Goal: Information Seeking & Learning: Learn about a topic

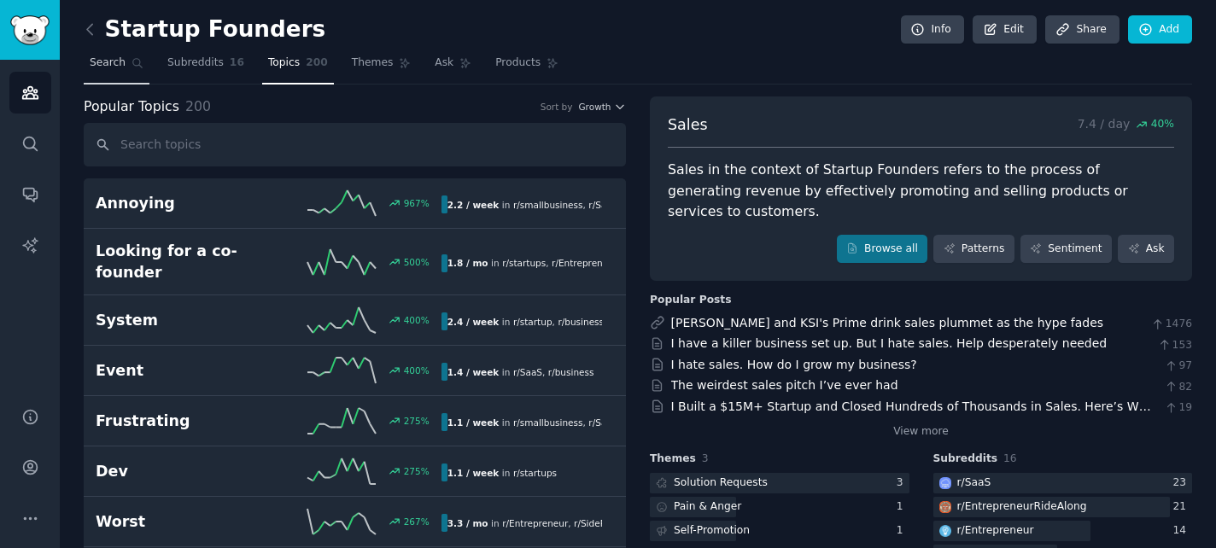
click at [105, 61] on span "Search" at bounding box center [108, 62] width 36 height 15
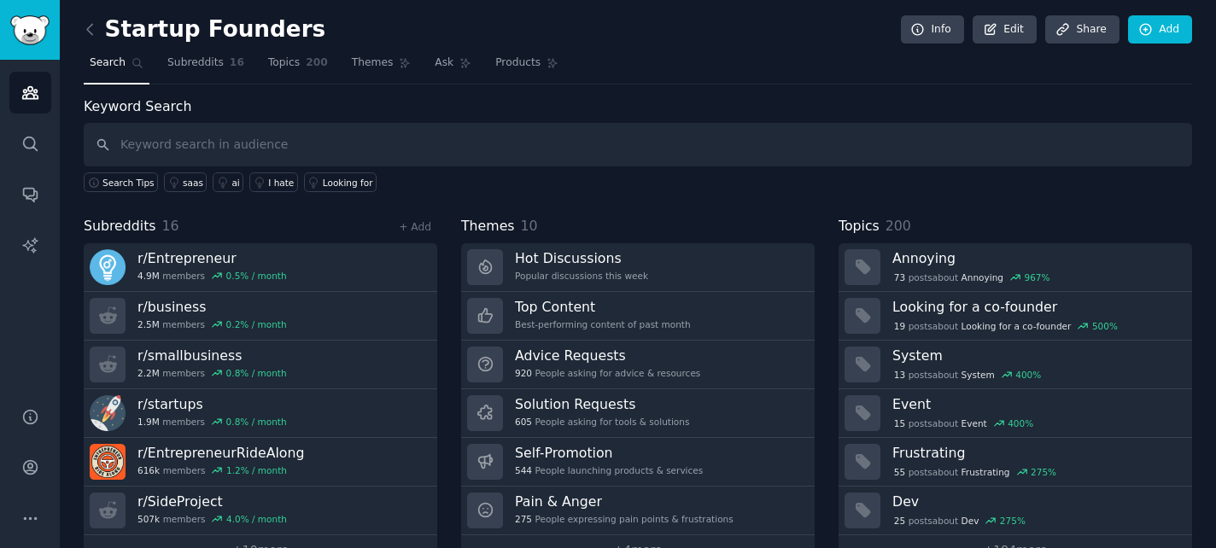
click at [143, 144] on input "text" at bounding box center [638, 145] width 1108 height 44
type input "RFP"
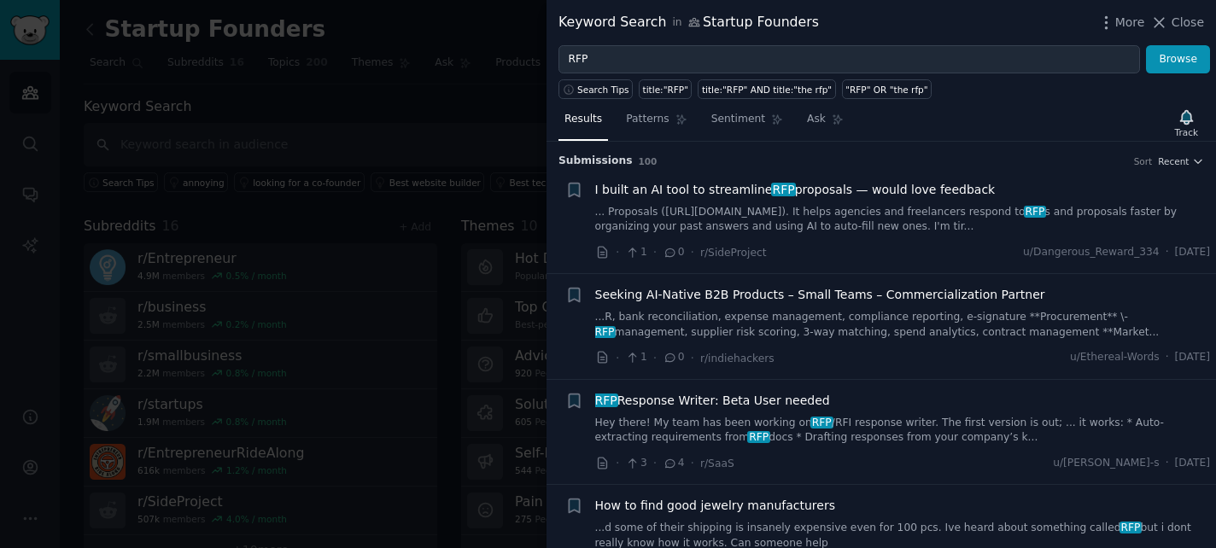
click at [953, 232] on link "... Proposals (https://co-pilot-proposals.lovable.app). It helps agencies and f…" at bounding box center [903, 220] width 616 height 30
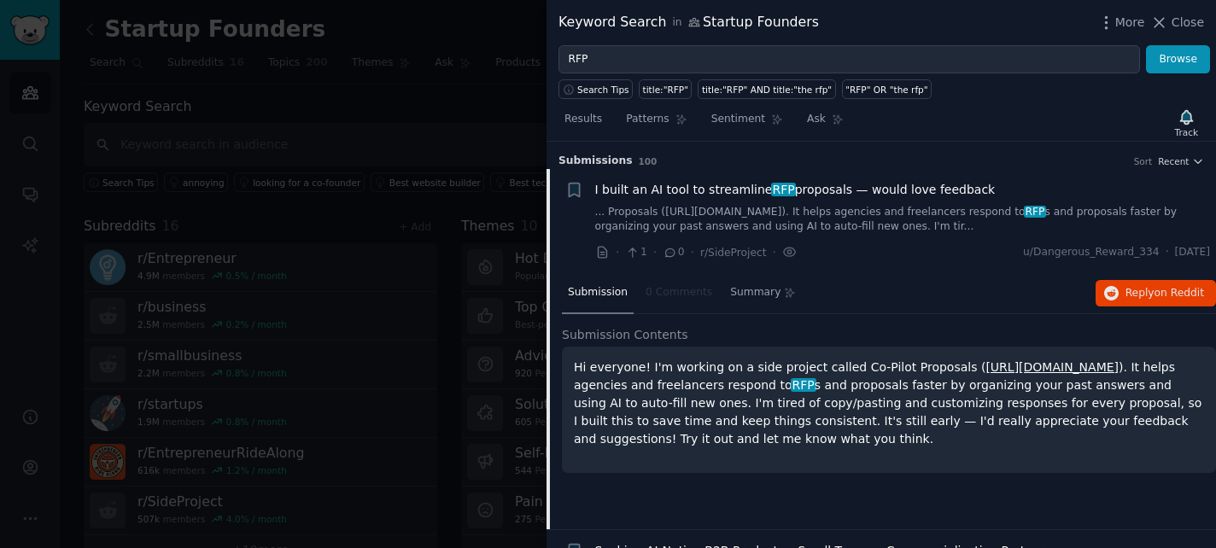
scroll to position [26, 0]
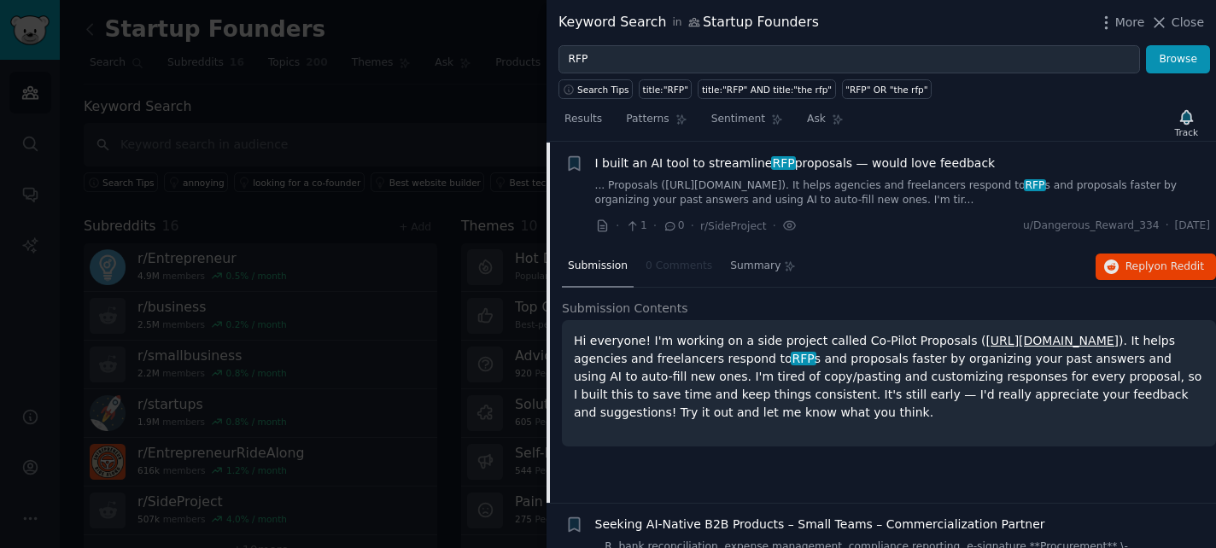
click at [853, 161] on span "I built an AI tool to streamline RFP proposals — would love feedback" at bounding box center [795, 164] width 400 height 18
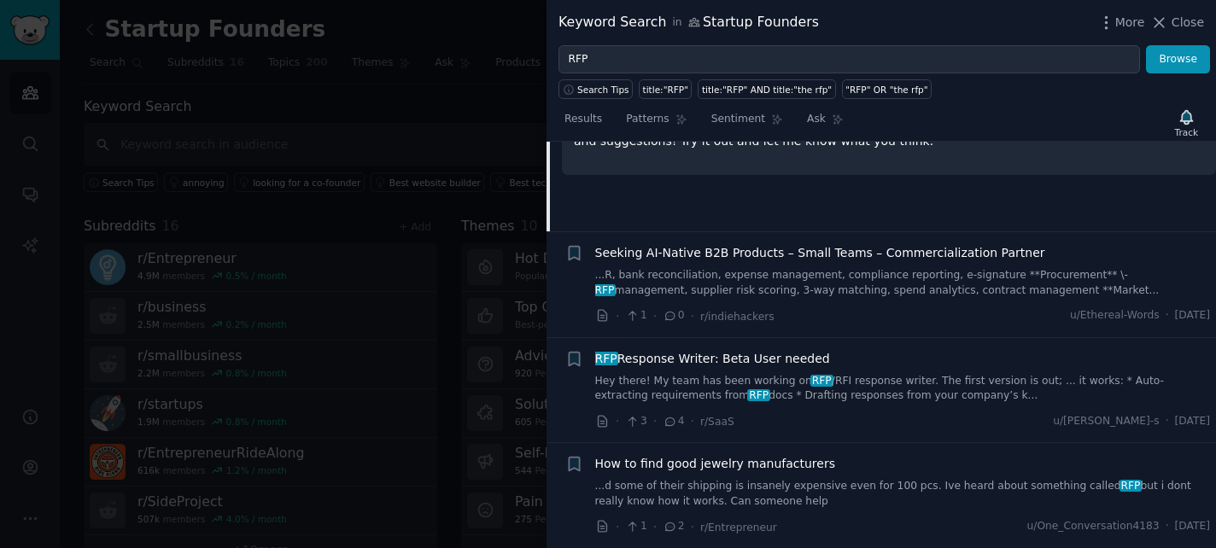
scroll to position [324, 0]
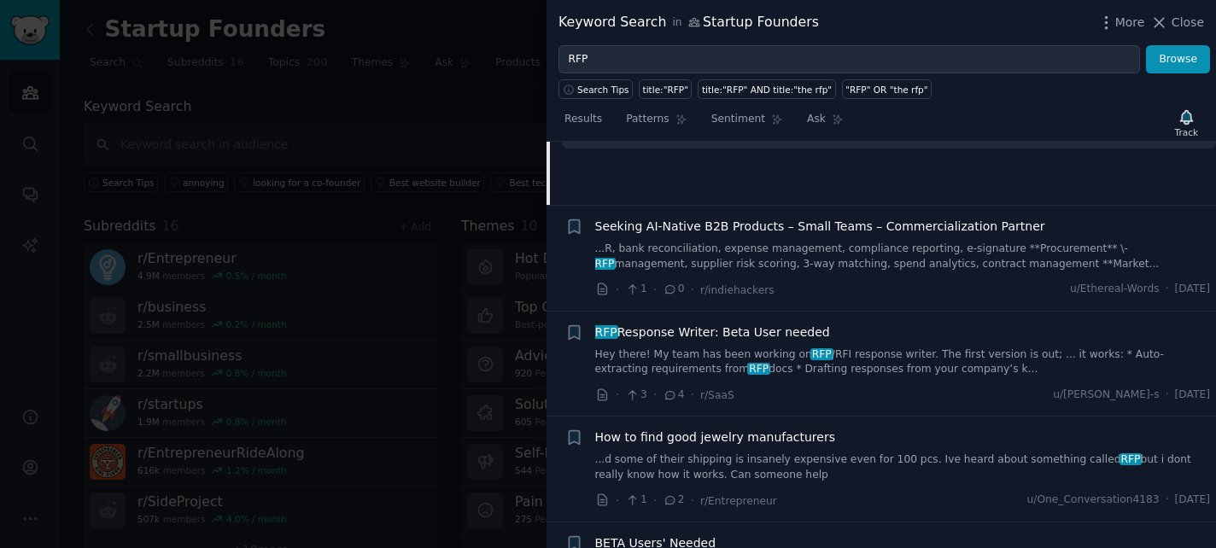
click at [793, 336] on span "RFP Response Writer: Beta User needed" at bounding box center [712, 333] width 235 height 18
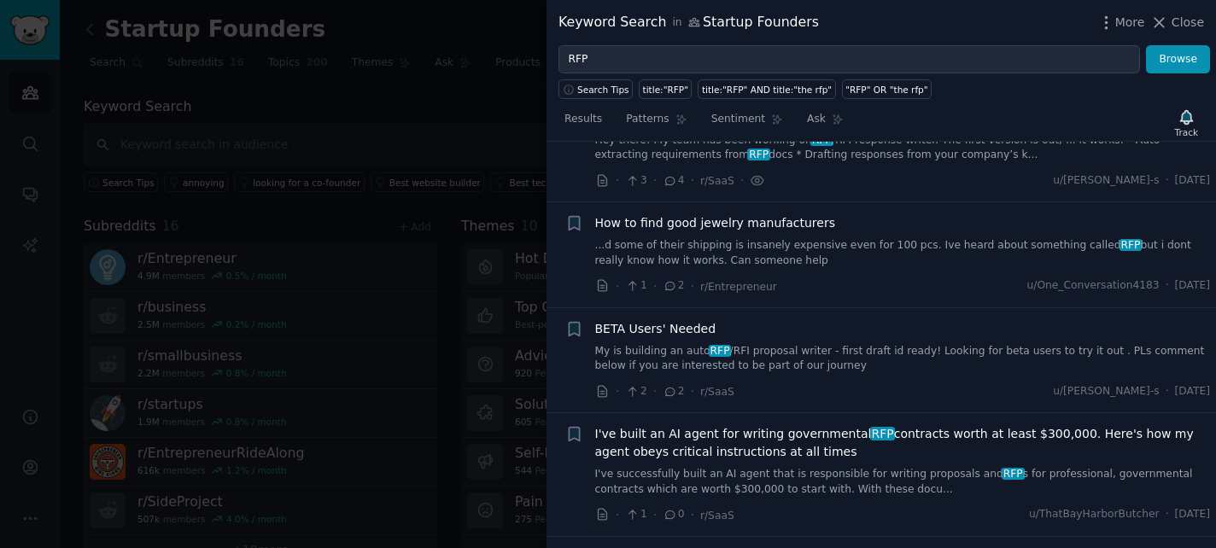
scroll to position [547, 0]
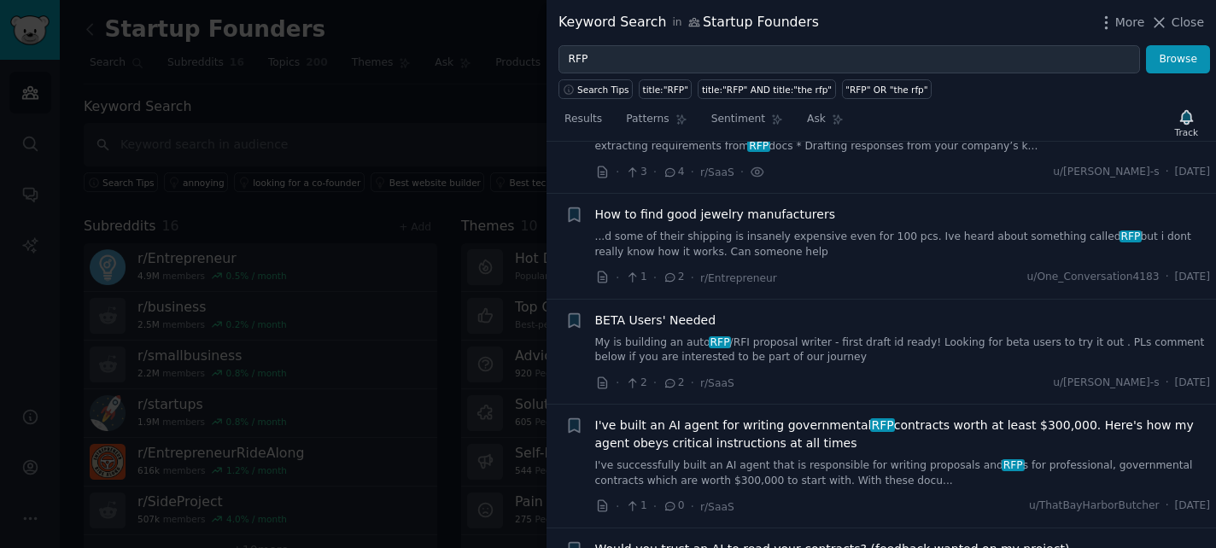
click at [666, 320] on span "BETA Users' Needed" at bounding box center [655, 321] width 121 height 18
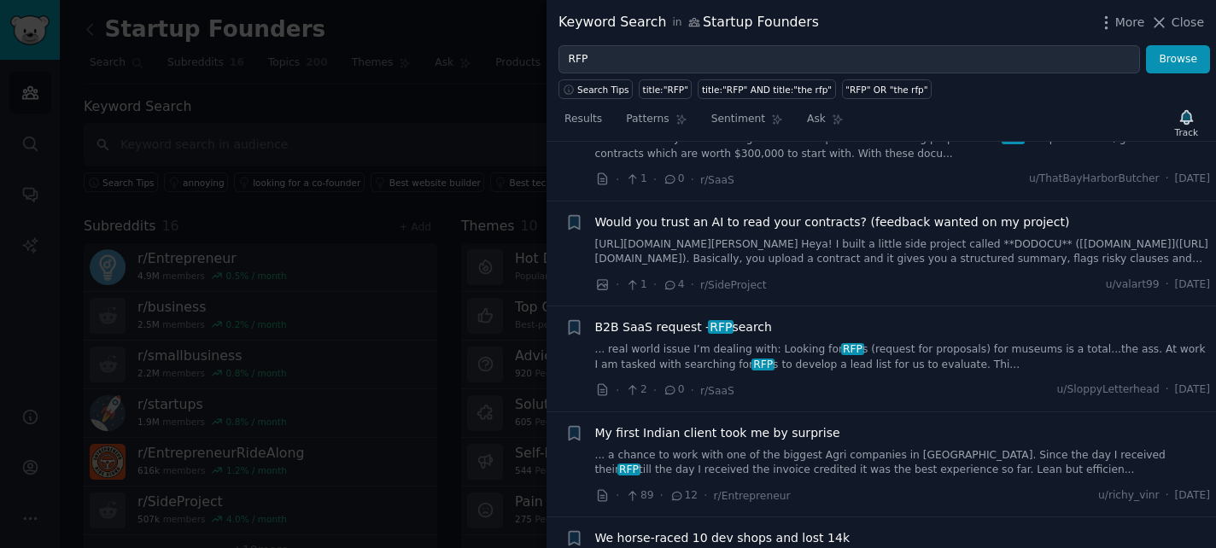
scroll to position [886, 0]
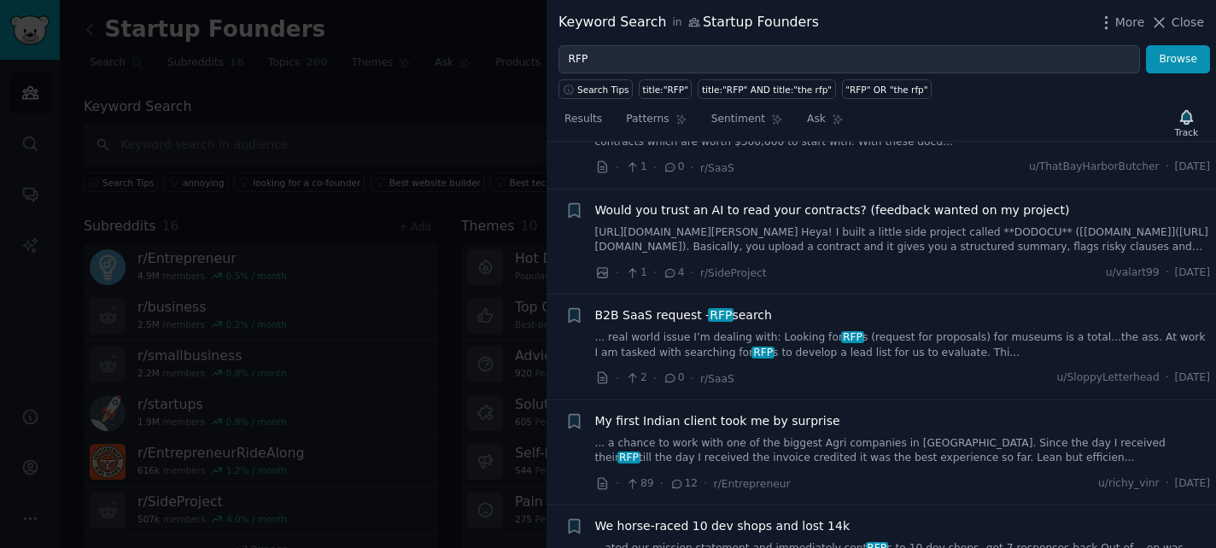
click at [628, 314] on span "B2B SaaS request - RFP search" at bounding box center [683, 315] width 177 height 18
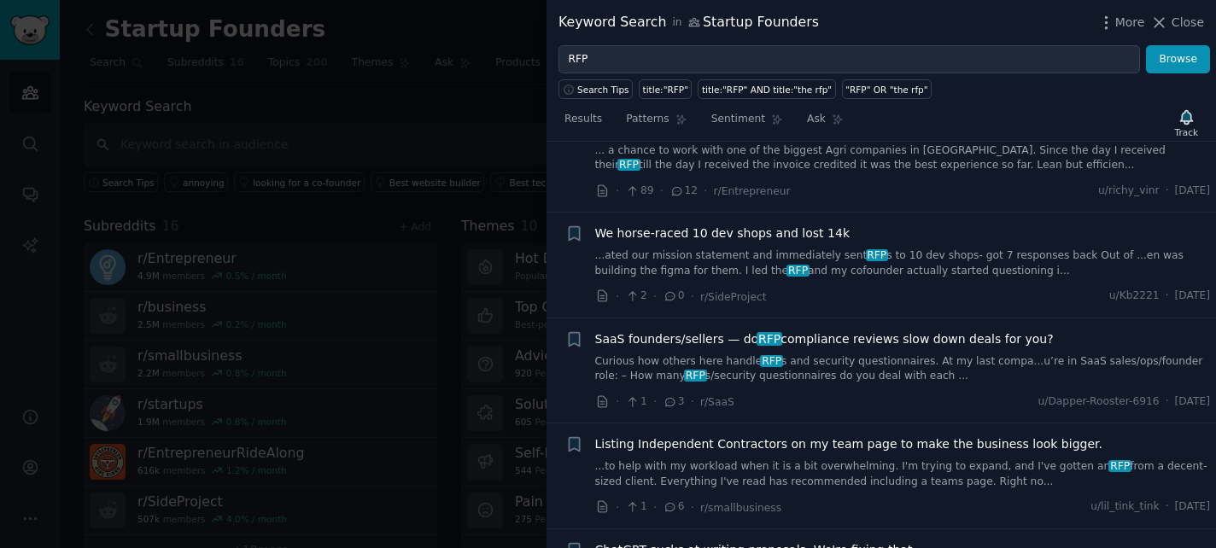
scroll to position [1180, 0]
click at [716, 334] on span "SaaS founders/sellers — do RFP compliance reviews slow down deals for you?" at bounding box center [824, 339] width 458 height 18
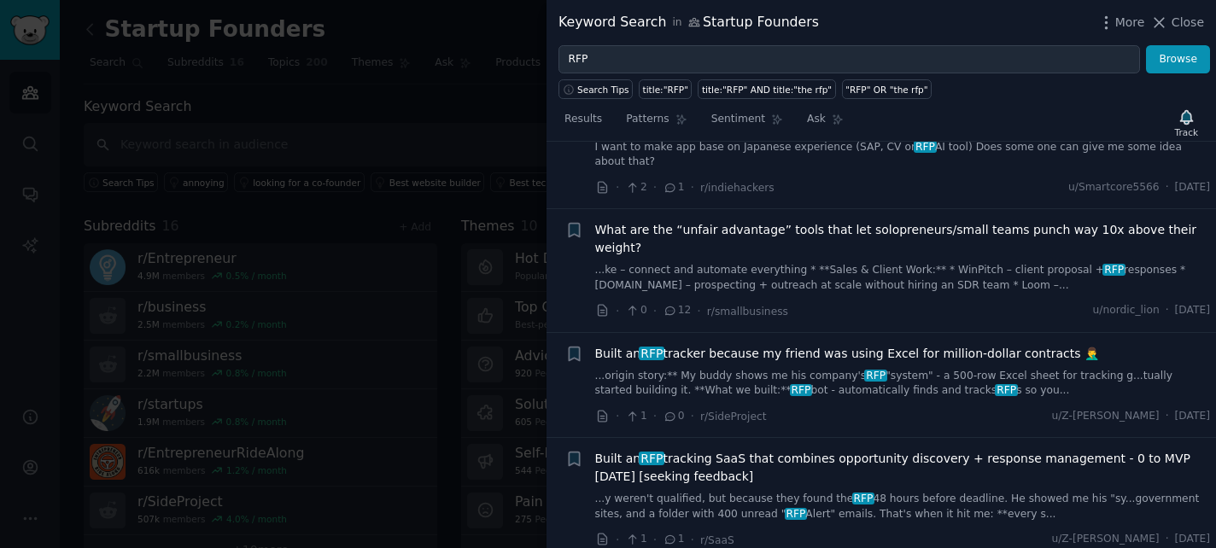
scroll to position [1882, 0]
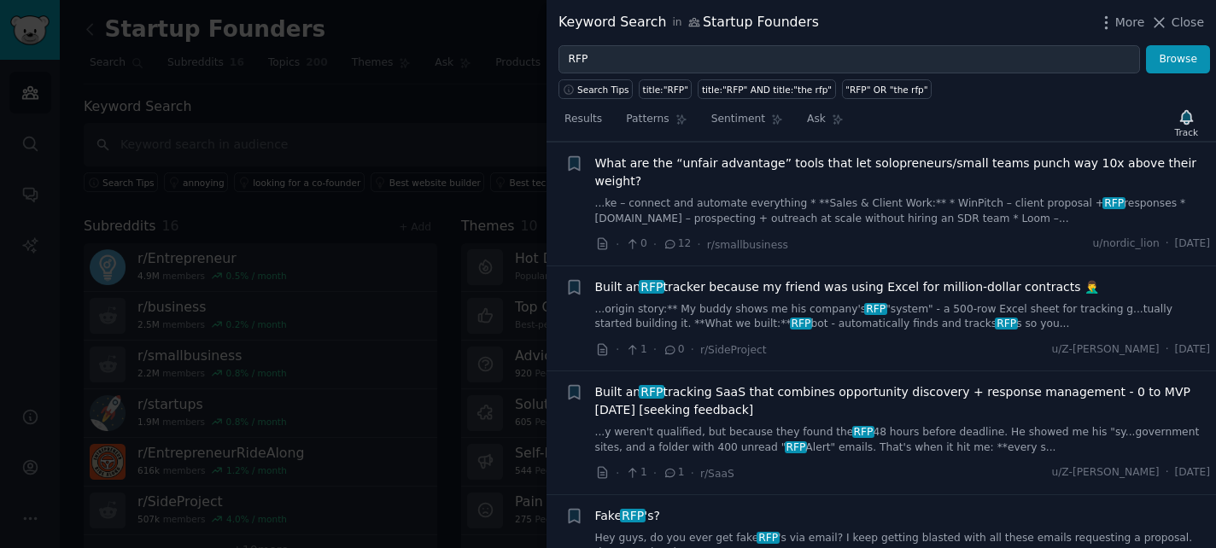
click at [738, 278] on span "Built an RFP tracker because my friend was using Excel for million-dollar contr…" at bounding box center [847, 287] width 505 height 18
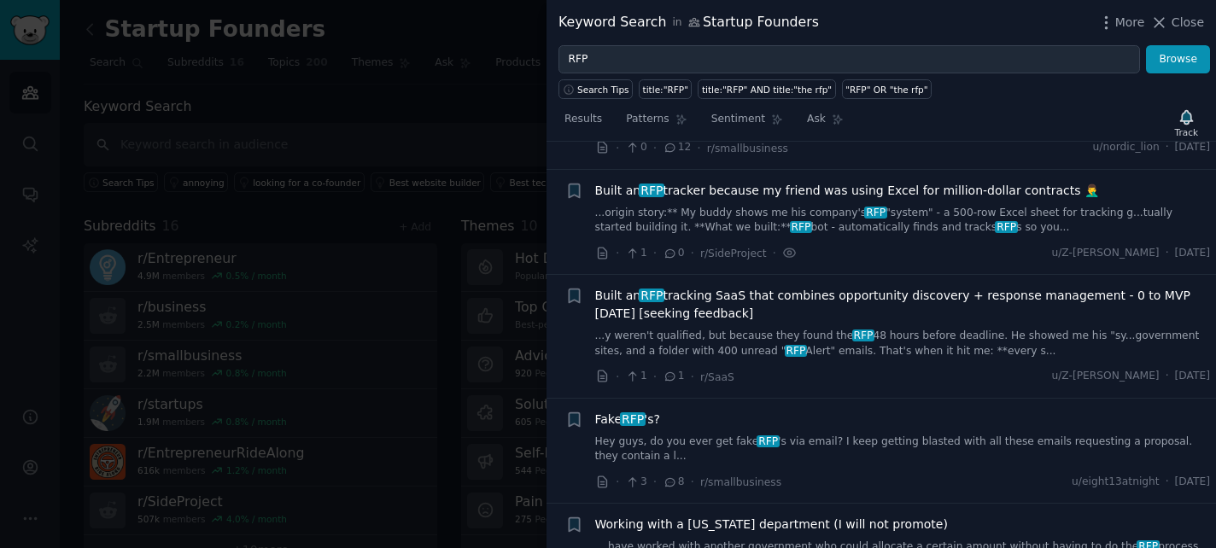
scroll to position [1988, 0]
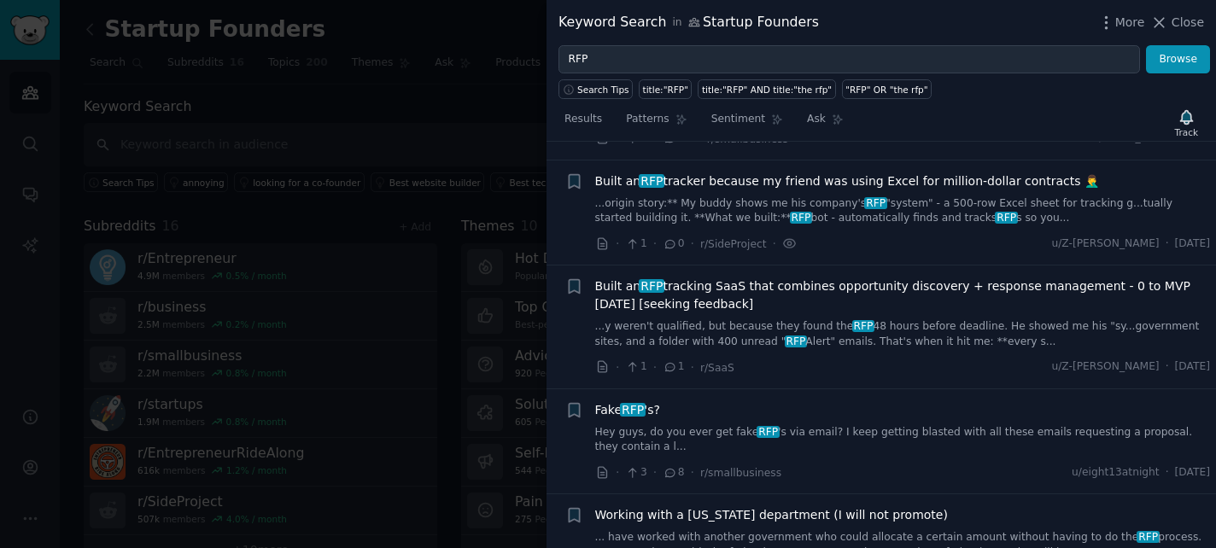
click at [733, 277] on span "Built an RFP tracking SaaS that combines opportunity discovery + response manag…" at bounding box center [903, 295] width 616 height 36
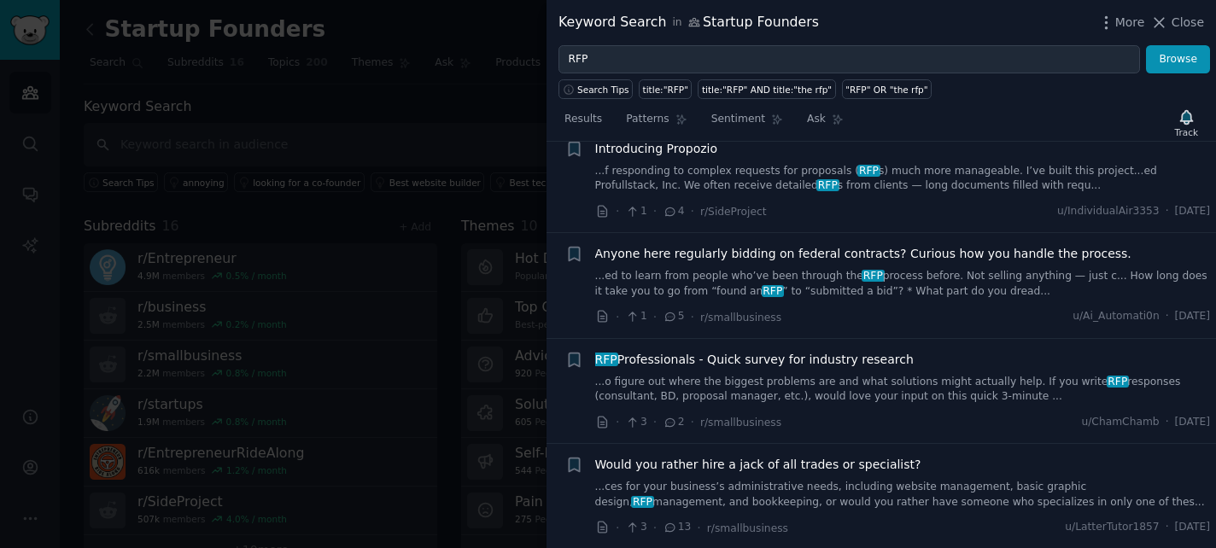
scroll to position [2464, 0]
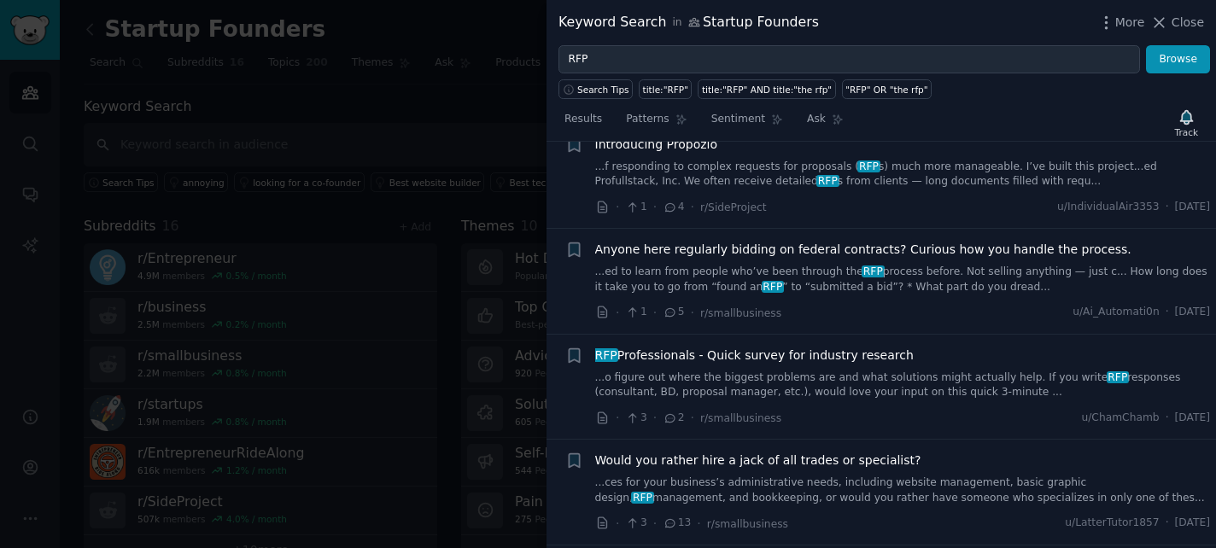
click at [644, 241] on span "Anyone here regularly bidding on federal contracts? Curious how you handle the …" at bounding box center [863, 250] width 536 height 18
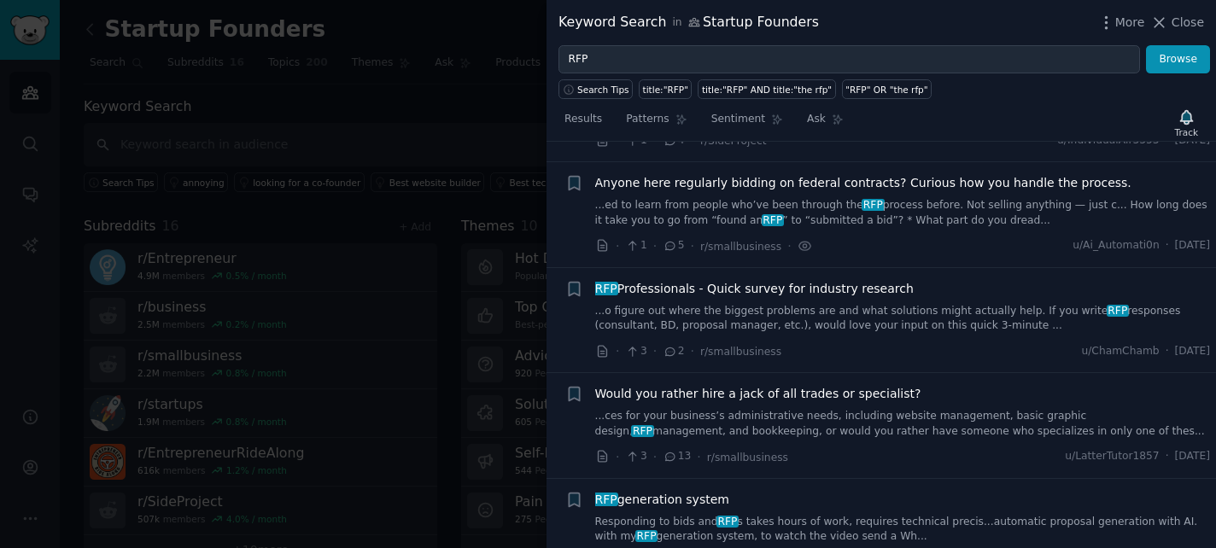
scroll to position [2533, 0]
click at [665, 277] on span "RFP Professionals - Quick survey for industry research" at bounding box center [754, 286] width 318 height 18
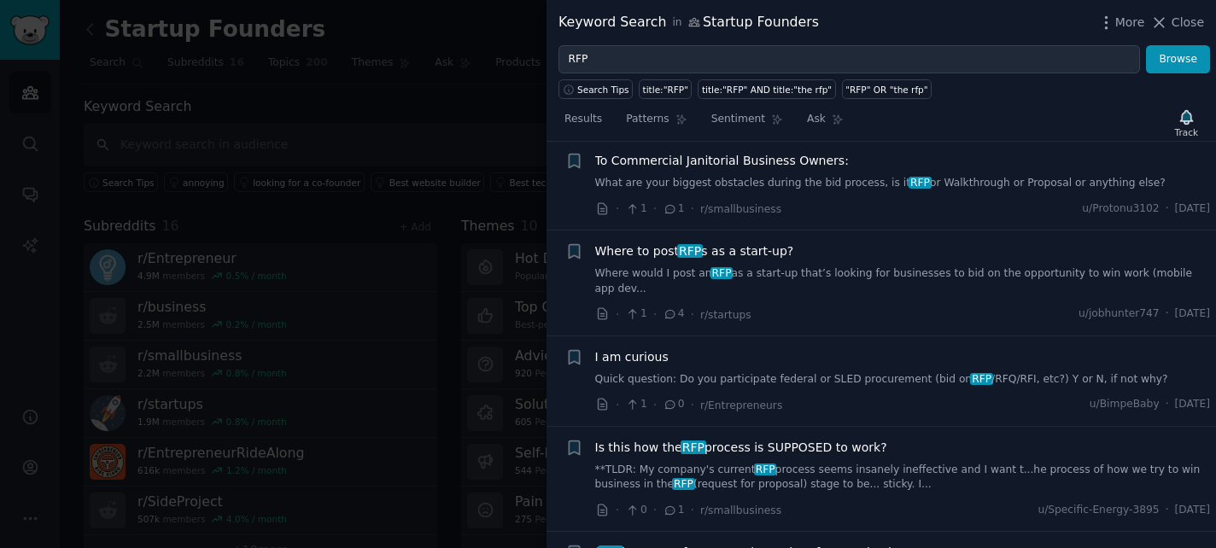
scroll to position [4042, 0]
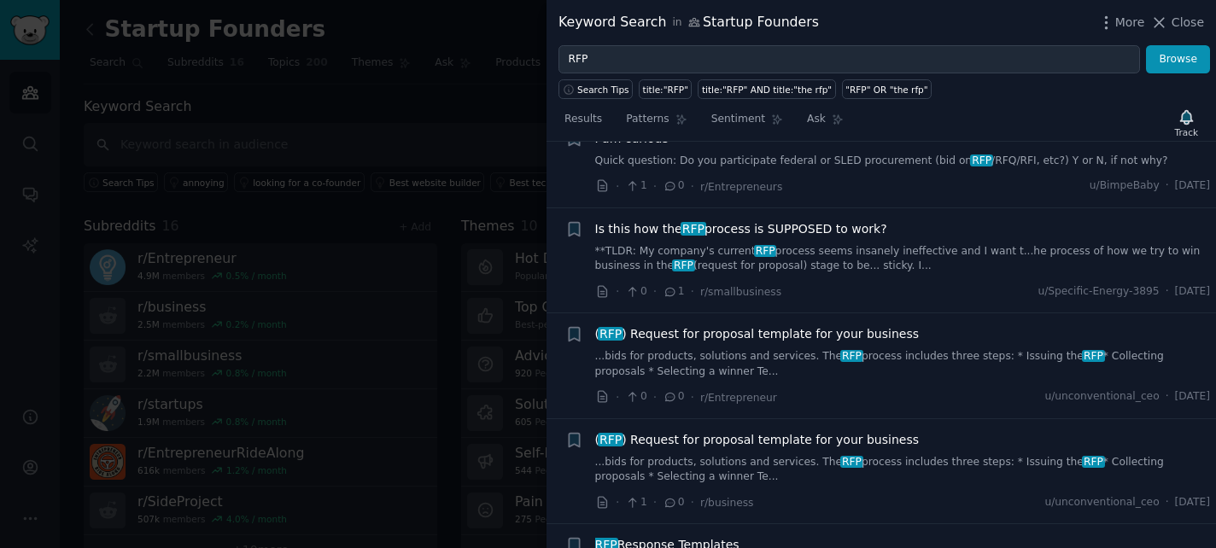
click at [639, 220] on span "Is this how the RFP process is SUPPOSED to work?" at bounding box center [741, 229] width 292 height 18
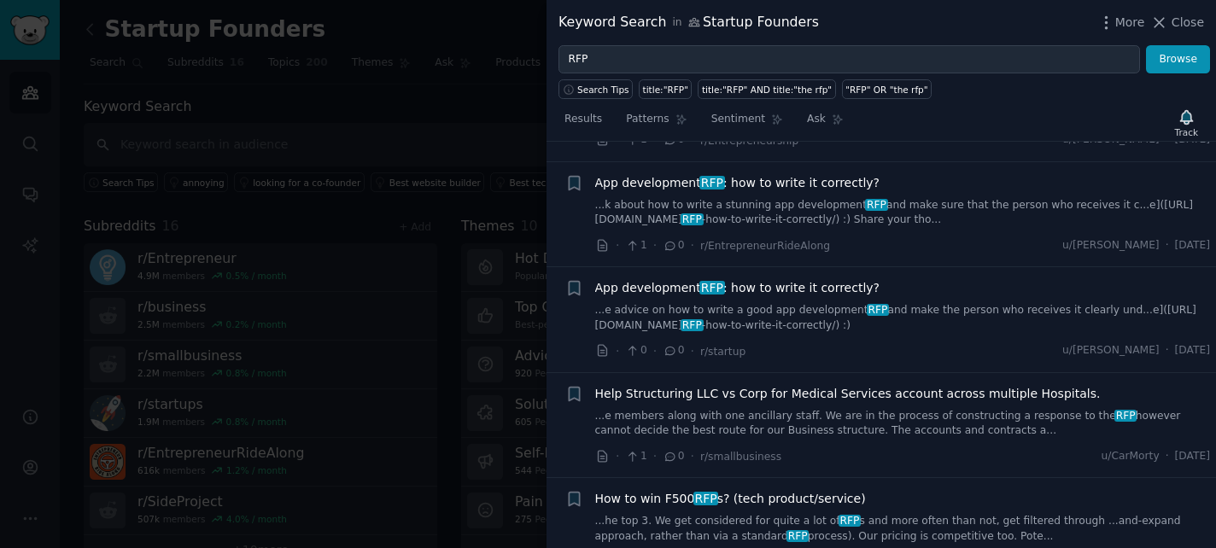
scroll to position [10420, 0]
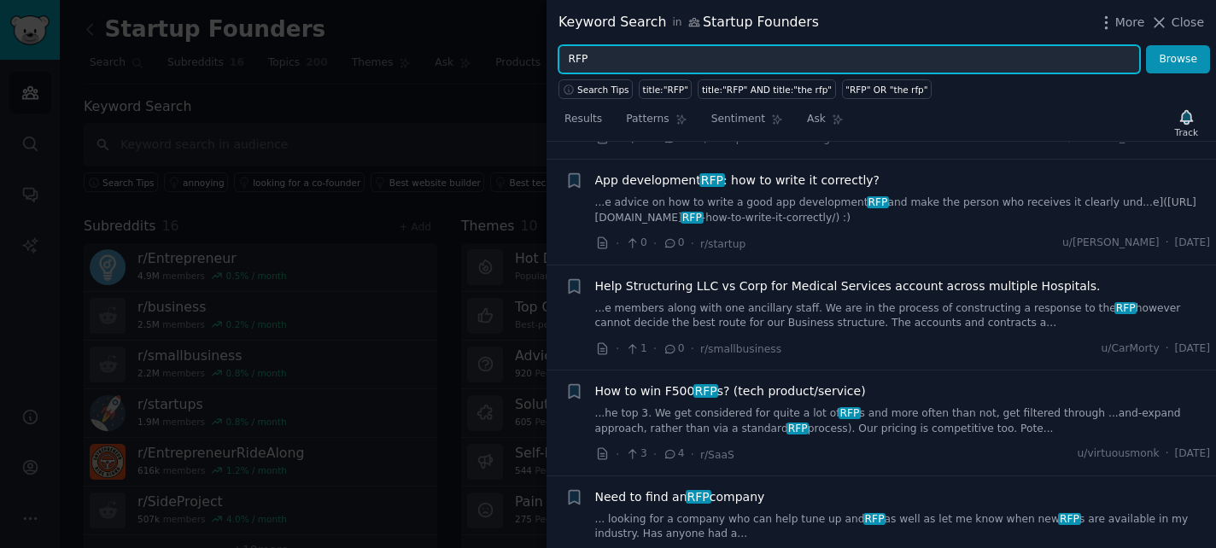
click at [601, 53] on input "RFP" at bounding box center [848, 59] width 581 height 29
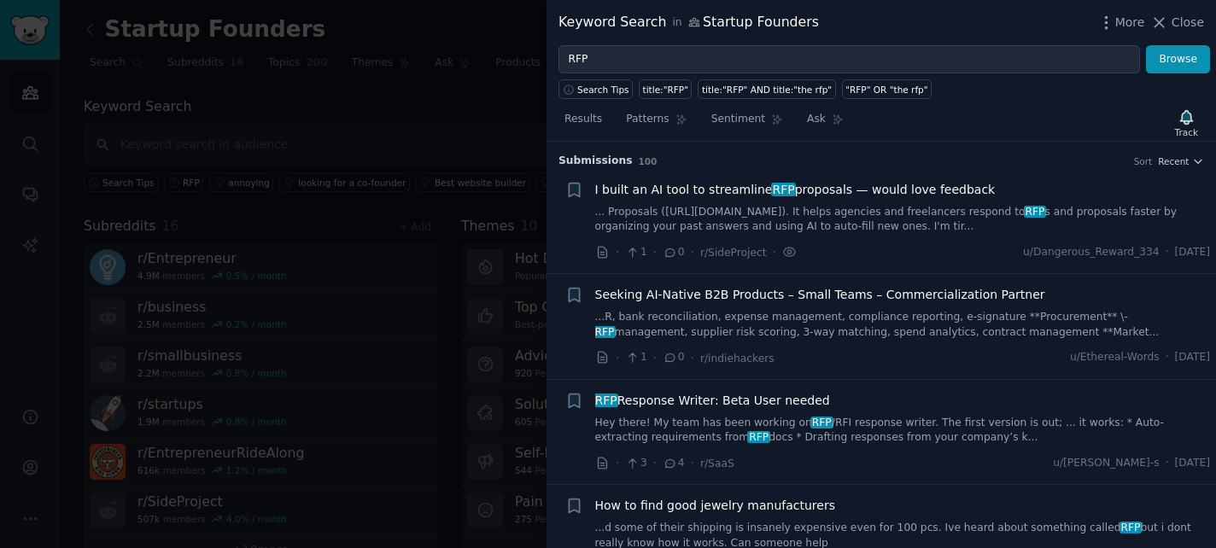
click at [662, 189] on span "I built an AI tool to streamline RFP proposals — would love feedback" at bounding box center [795, 190] width 400 height 18
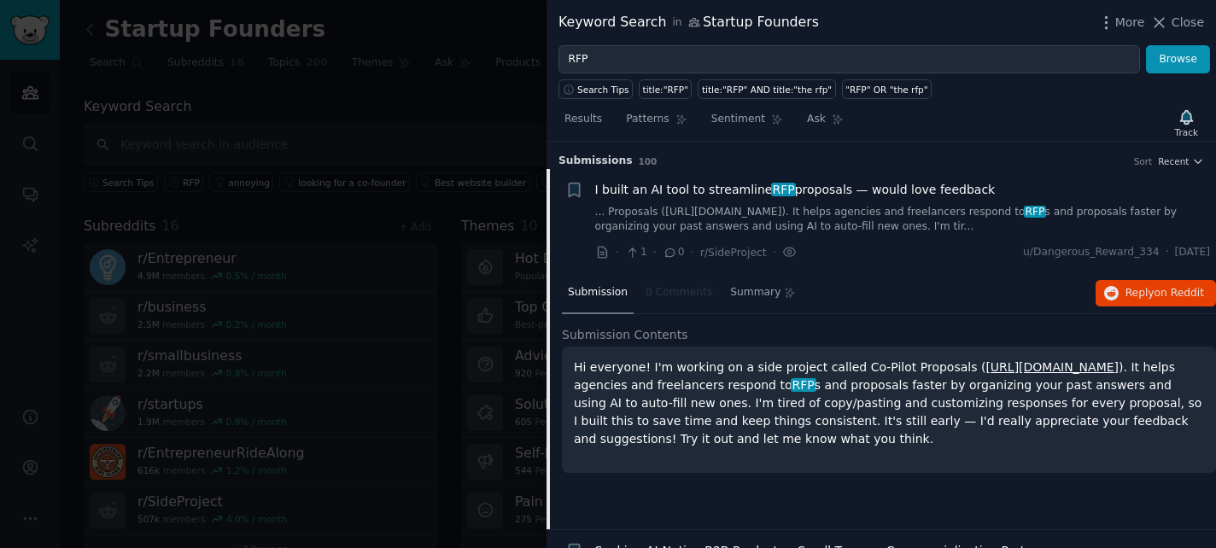
scroll to position [26, 0]
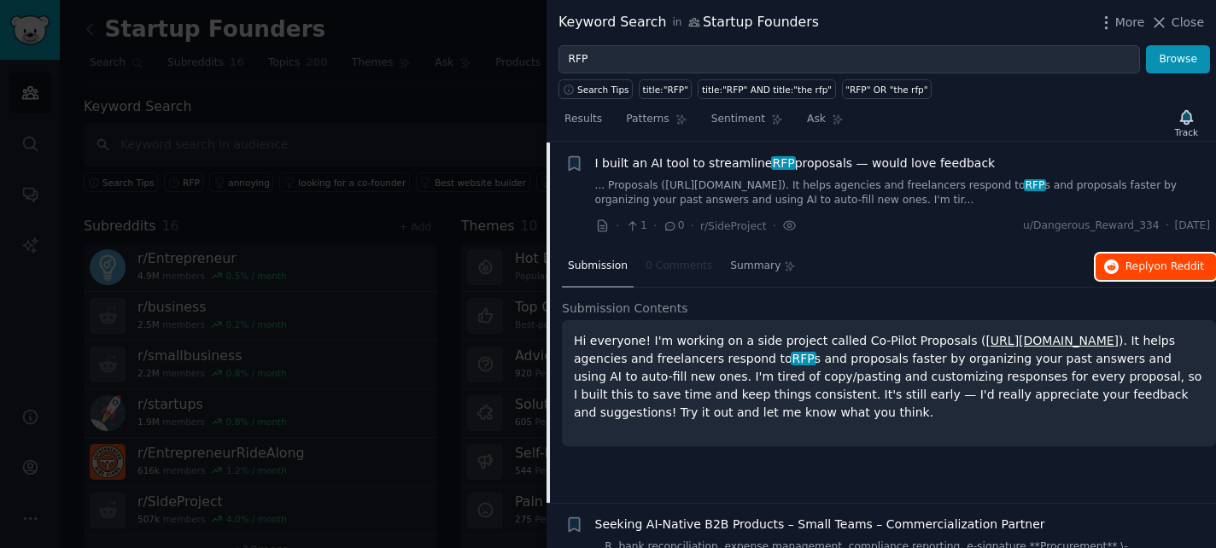
click at [1128, 269] on span "Reply on Reddit" at bounding box center [1164, 267] width 79 height 15
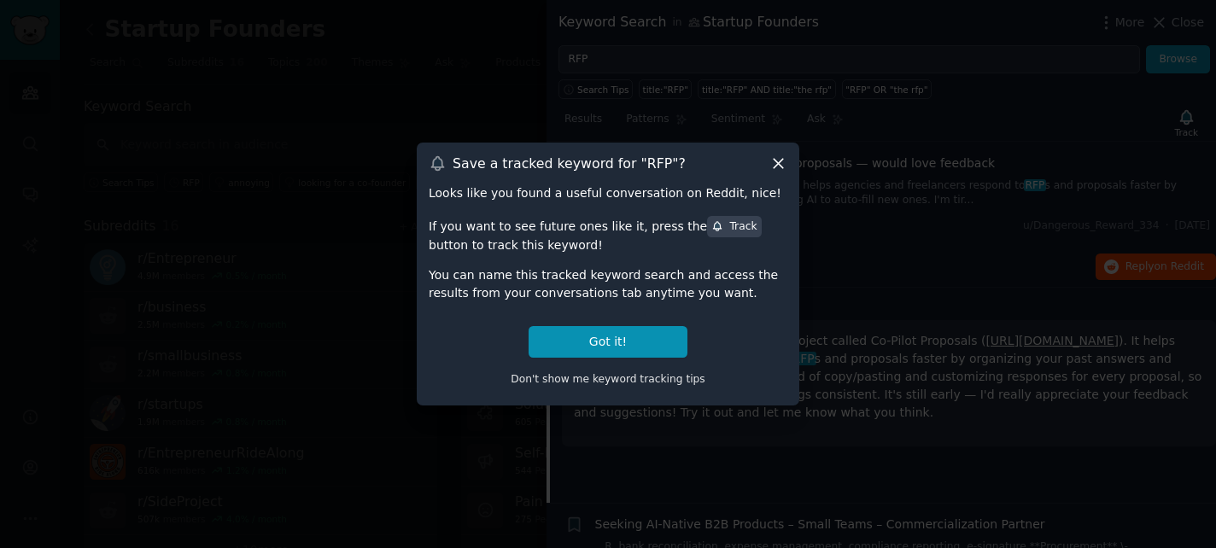
click at [777, 166] on icon at bounding box center [778, 164] width 18 height 18
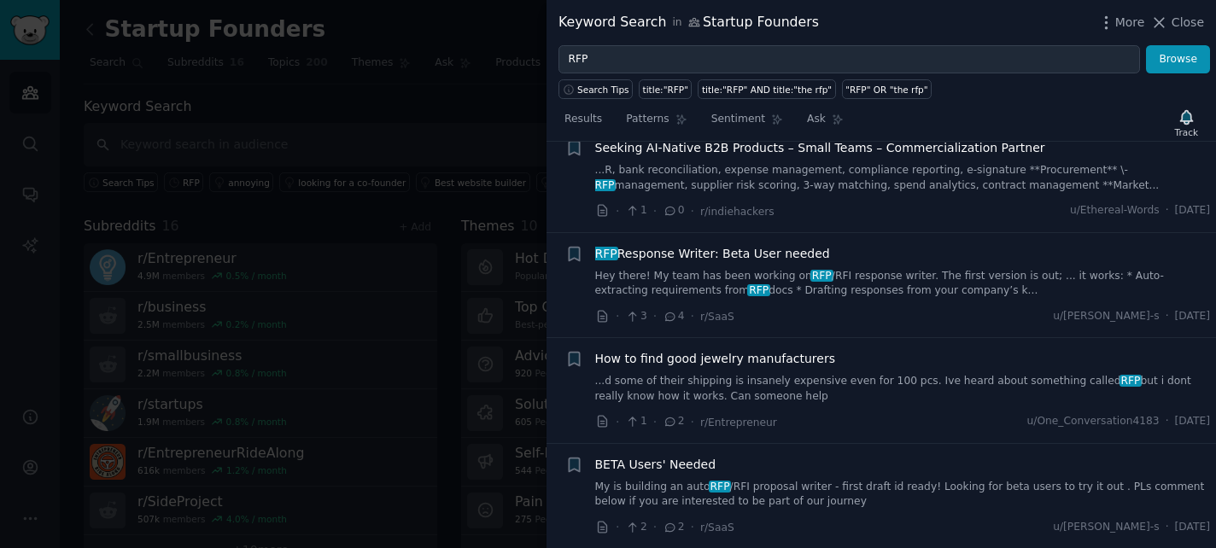
scroll to position [432, 0]
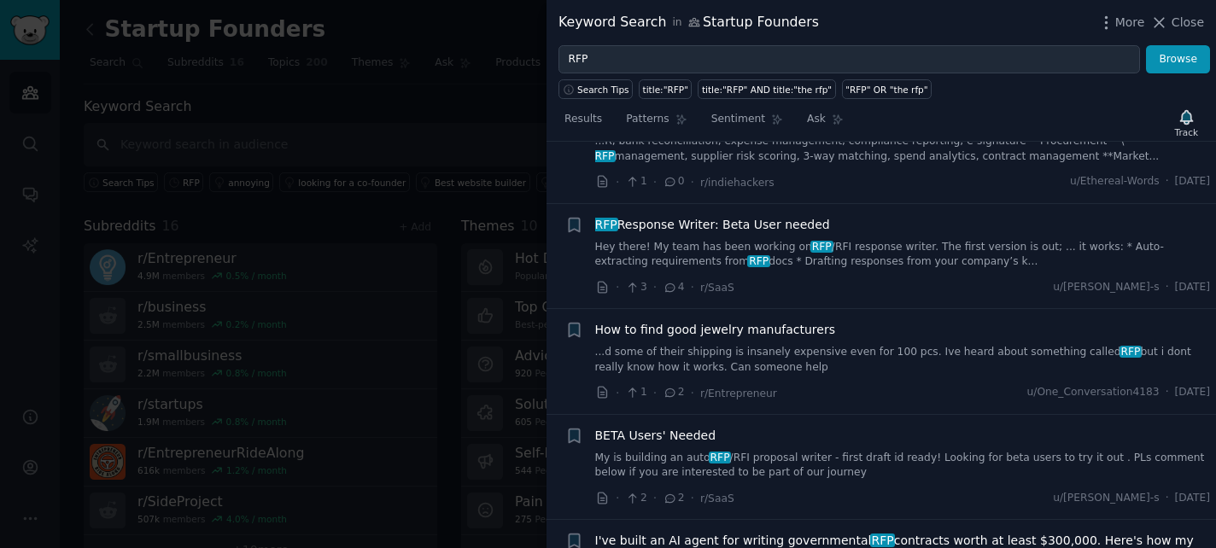
click at [714, 231] on span "RFP Response Writer: Beta User needed" at bounding box center [712, 225] width 235 height 18
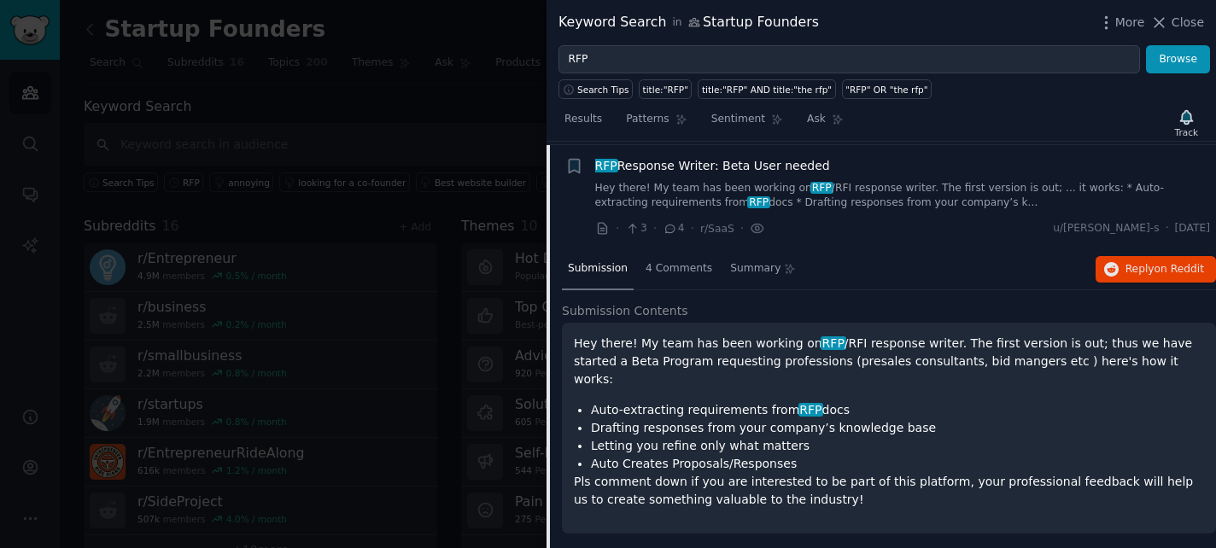
scroll to position [237, 0]
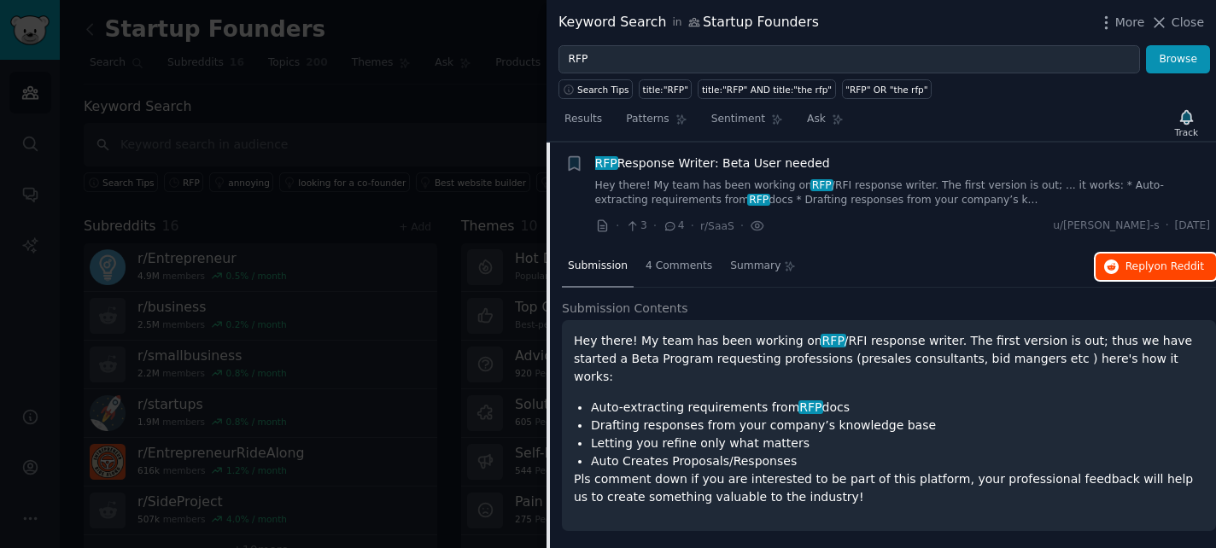
click at [1154, 263] on span "on Reddit" at bounding box center [1179, 266] width 50 height 12
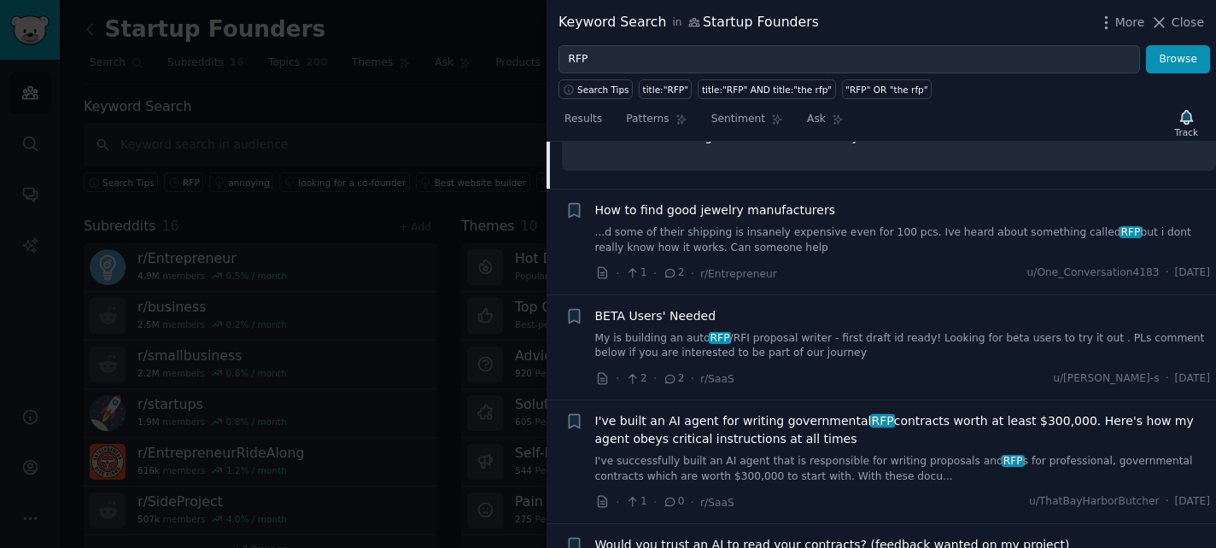
scroll to position [618, 0]
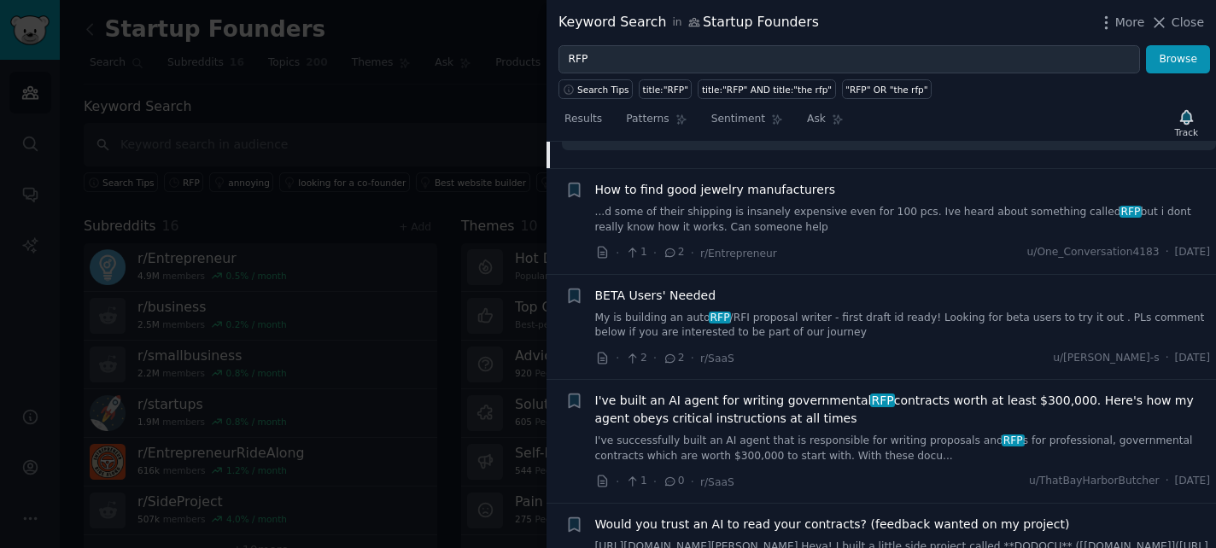
click at [693, 311] on link "My is building an auto RFP /RFI proposal writer - first draft id ready! Looking…" at bounding box center [903, 326] width 616 height 30
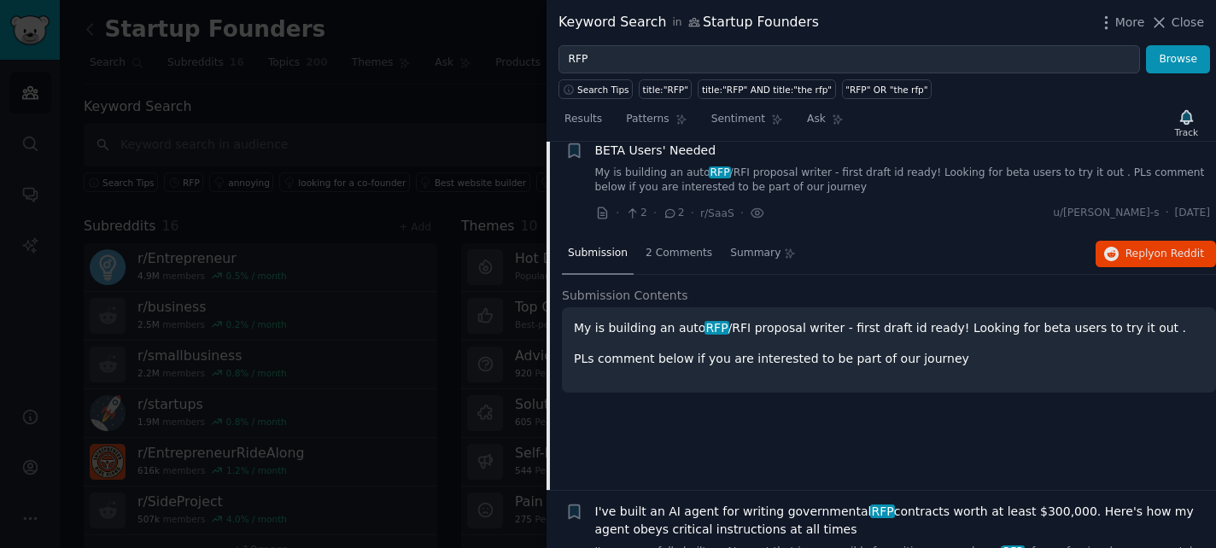
scroll to position [448, 0]
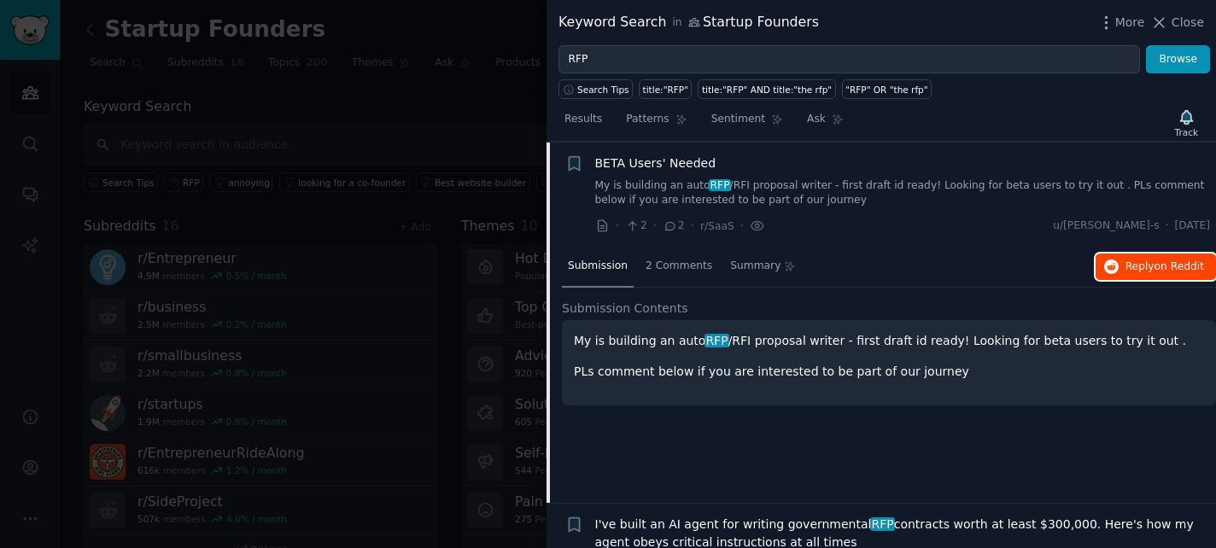
click at [1127, 273] on button "Reply on Reddit" at bounding box center [1155, 267] width 120 height 27
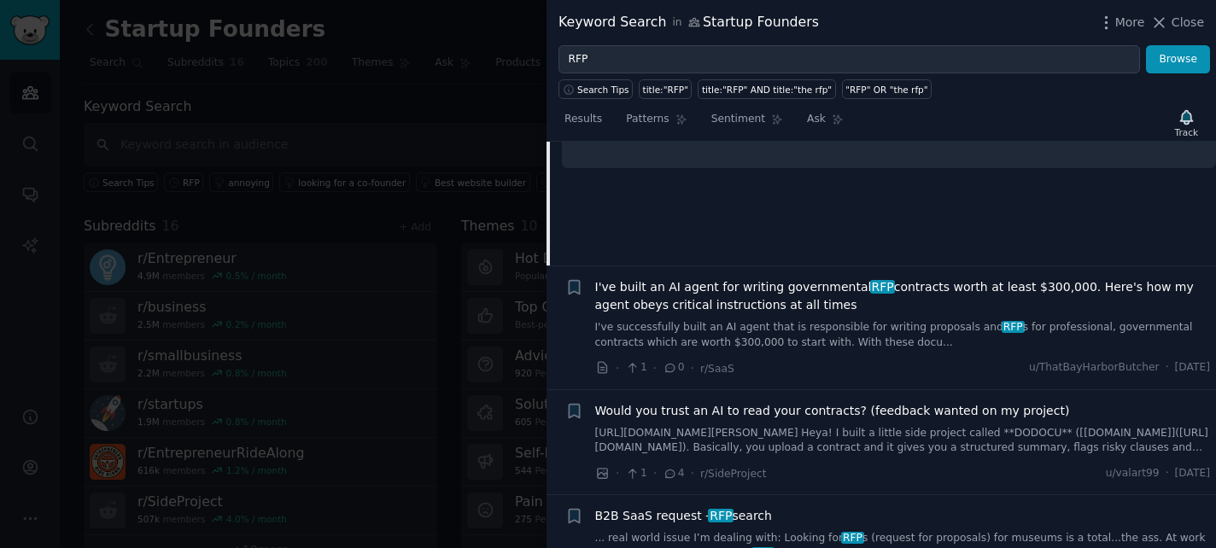
scroll to position [691, 0]
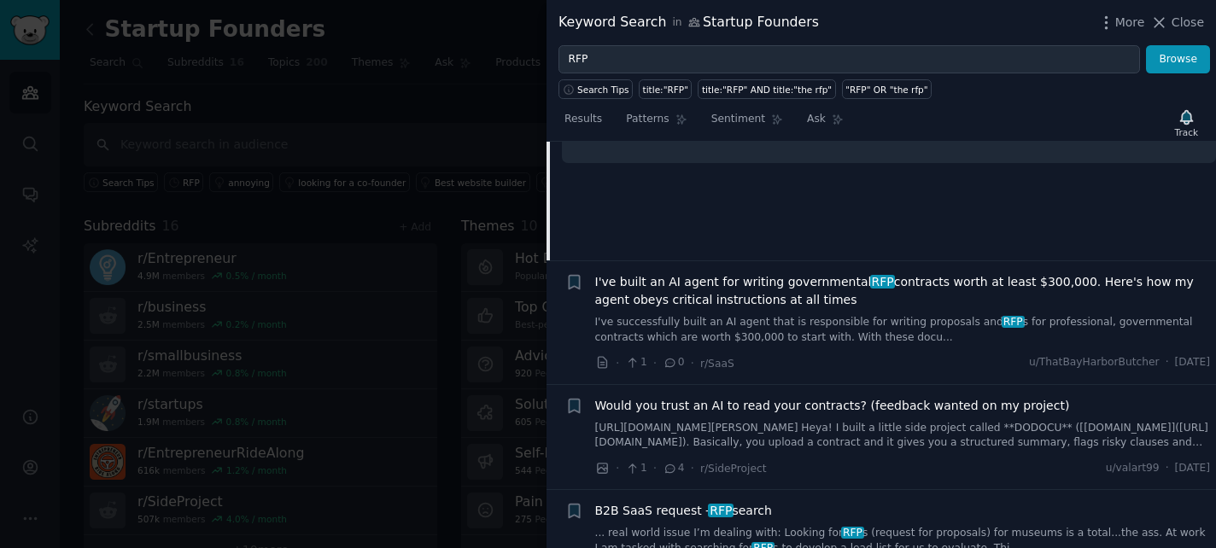
click at [778, 291] on span "I've built an AI agent for writing governmental RFP contracts worth at least $3…" at bounding box center [903, 291] width 616 height 36
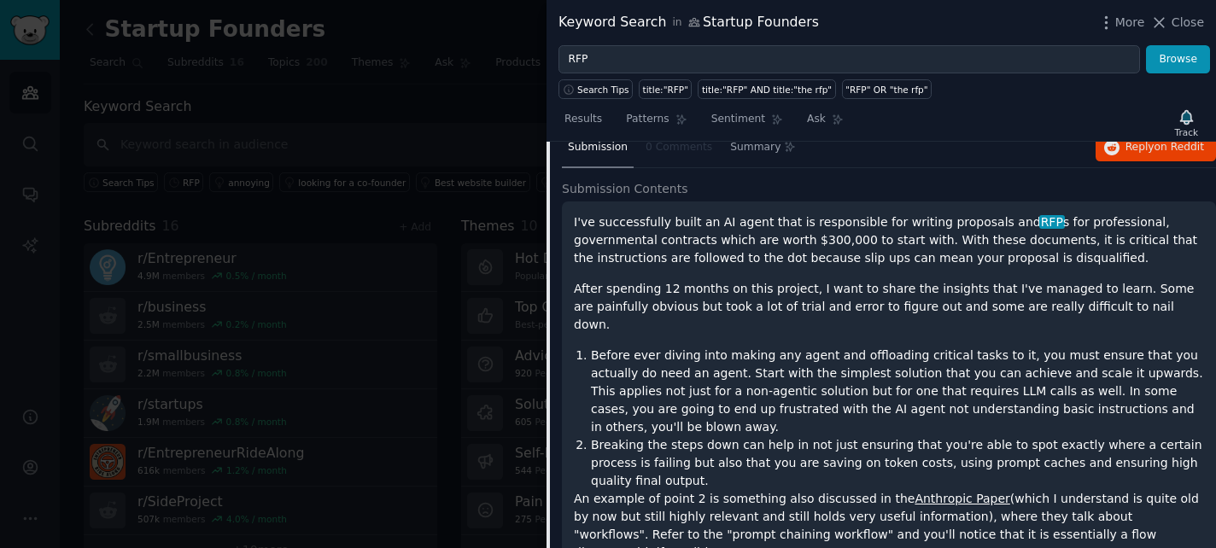
scroll to position [554, 0]
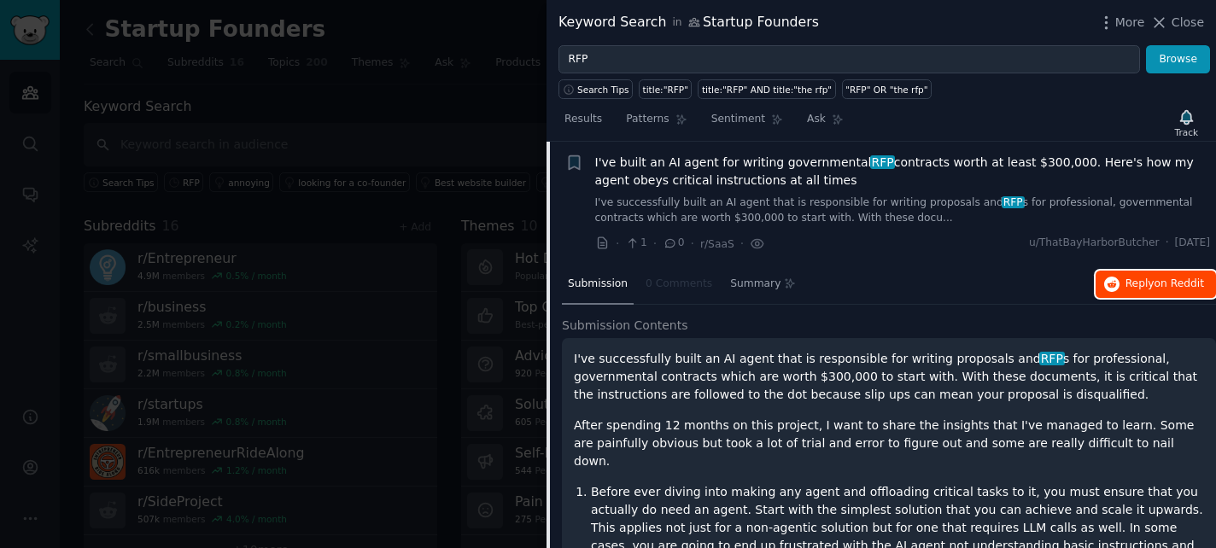
click at [1112, 273] on button "Reply on Reddit" at bounding box center [1155, 284] width 120 height 27
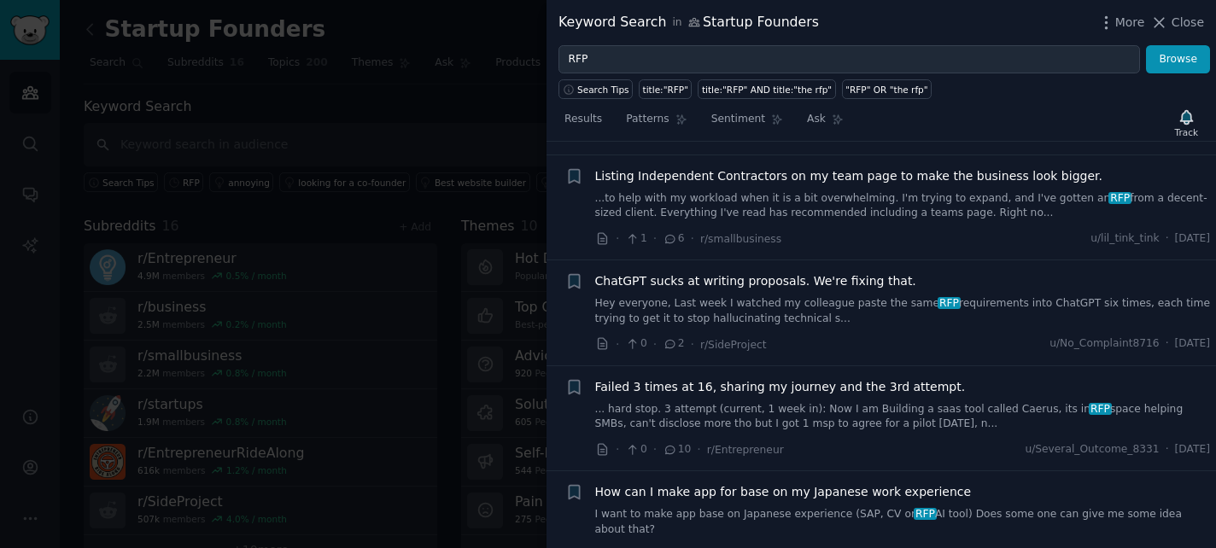
scroll to position [2821, 0]
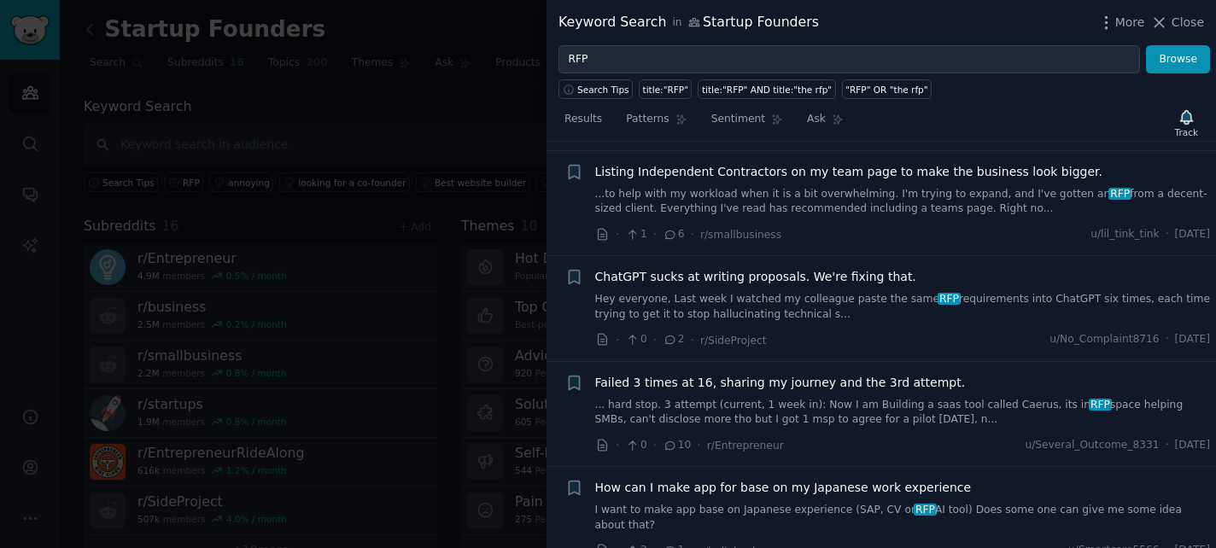
click at [756, 268] on span "ChatGPT sucks at writing proposals. We're fixing that." at bounding box center [755, 277] width 321 height 18
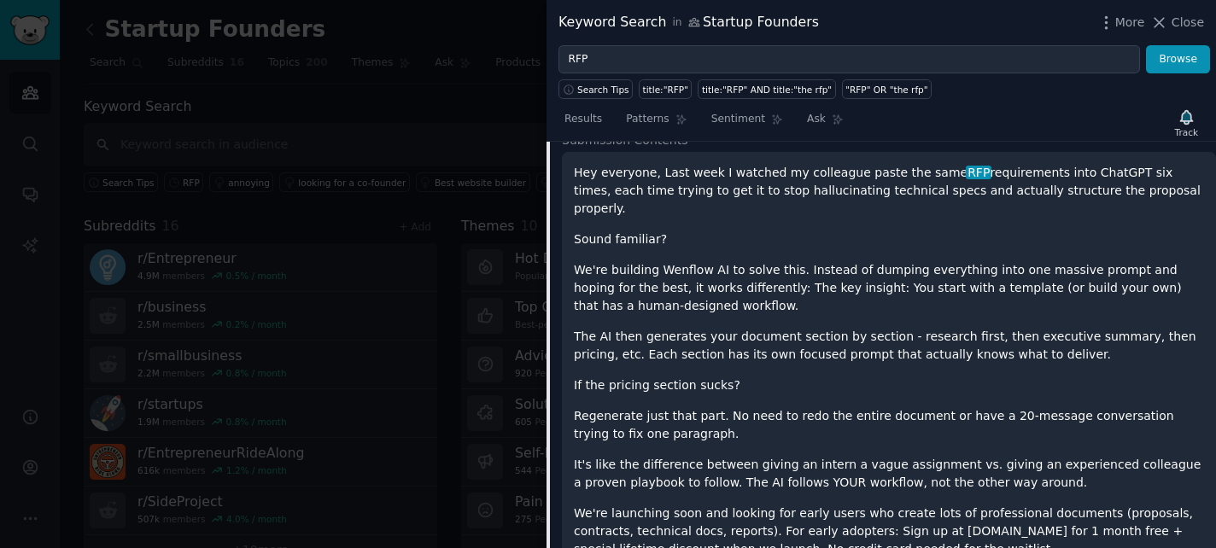
scroll to position [1264, 0]
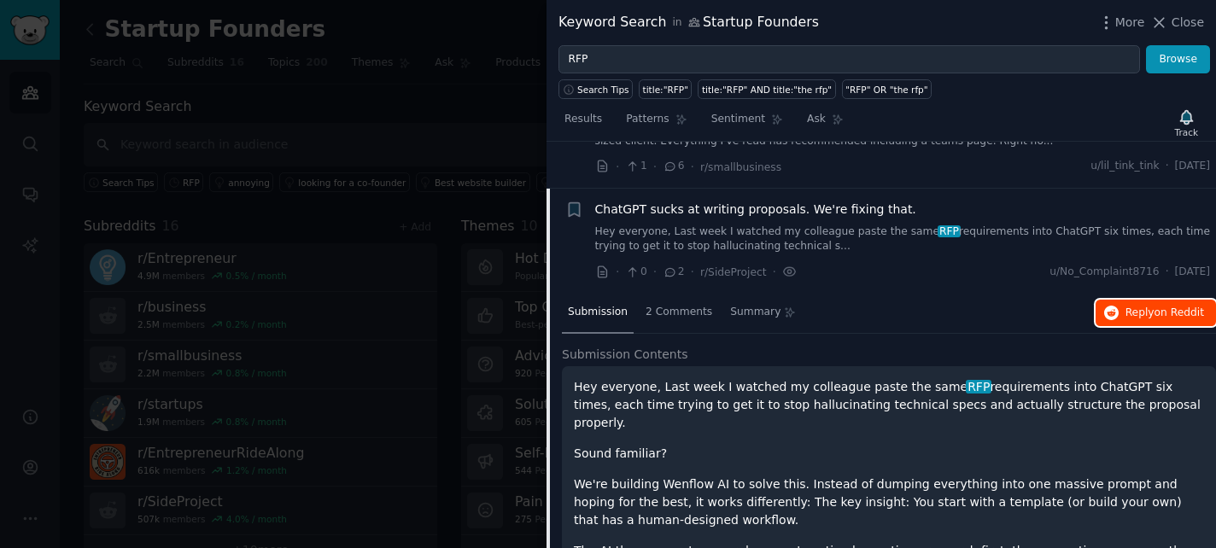
click at [1148, 303] on button "Reply on Reddit" at bounding box center [1155, 313] width 120 height 27
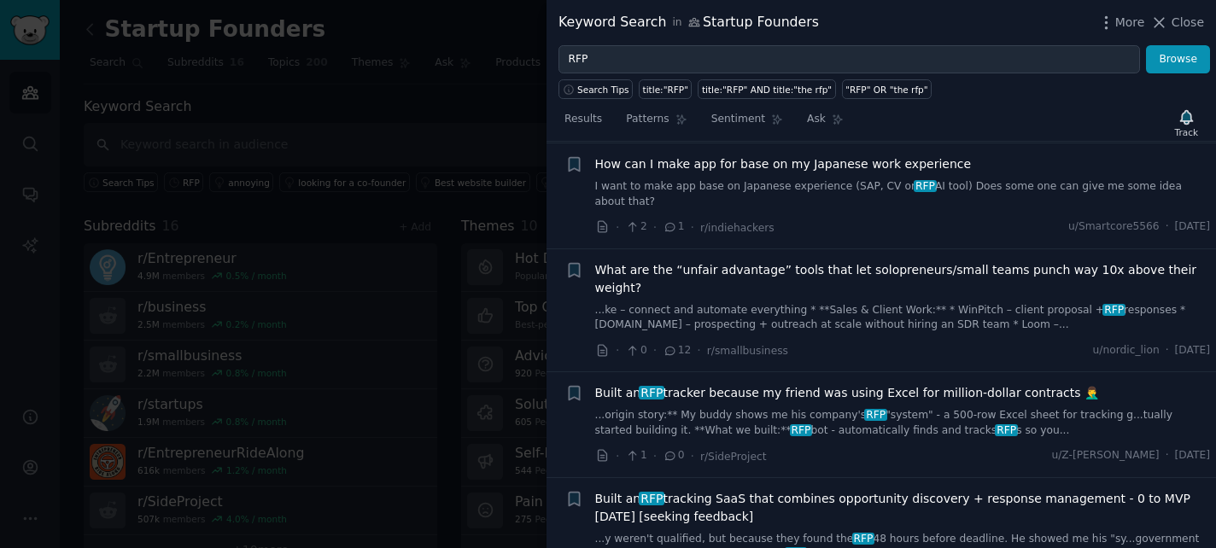
scroll to position [2390, 0]
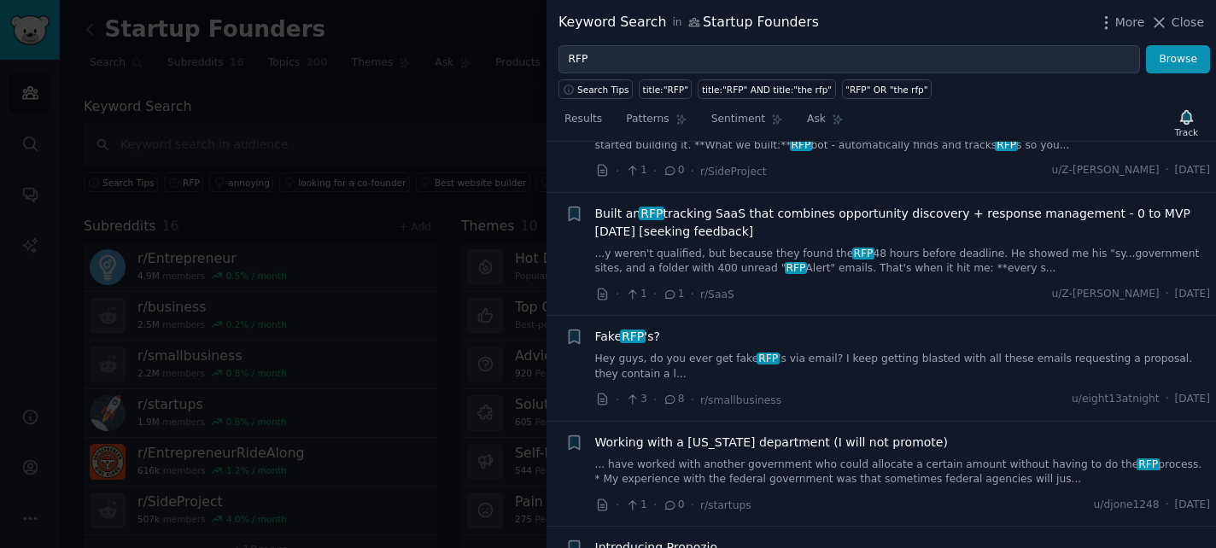
click at [490, 382] on div at bounding box center [608, 274] width 1216 height 548
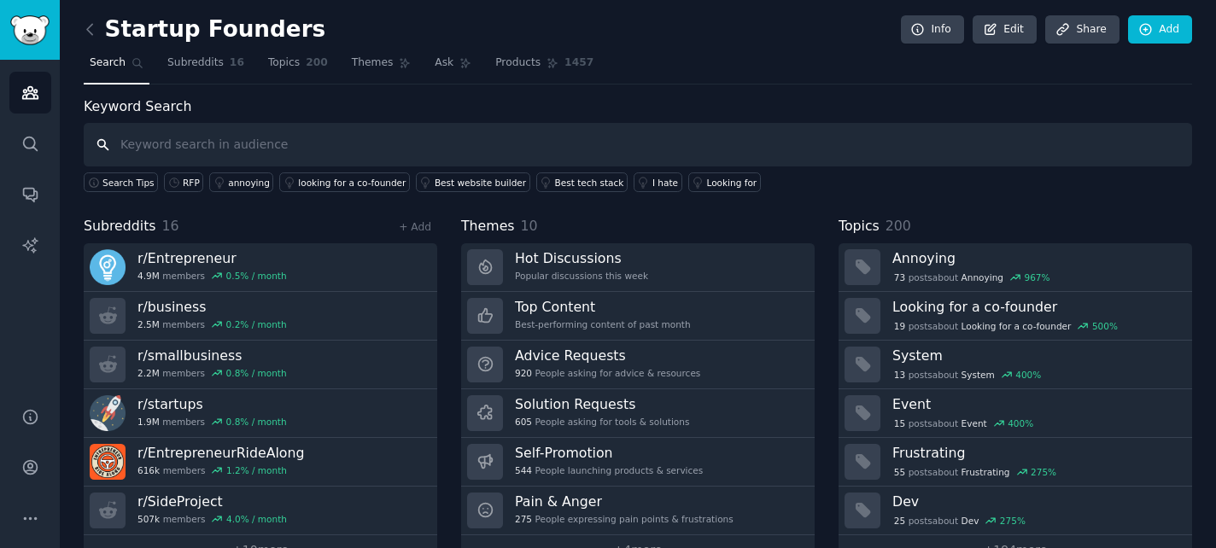
click at [448, 163] on input "text" at bounding box center [638, 145] width 1108 height 44
type input "battlecards"
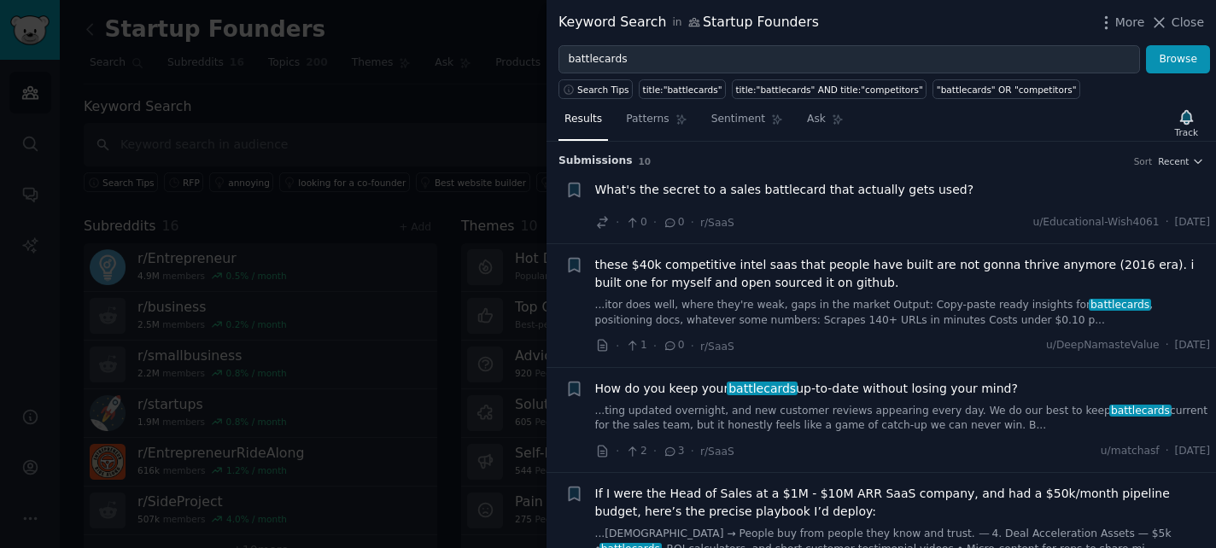
click at [788, 390] on span "How do you keep your battlecards up-to-date without losing your mind?" at bounding box center [806, 389] width 423 height 18
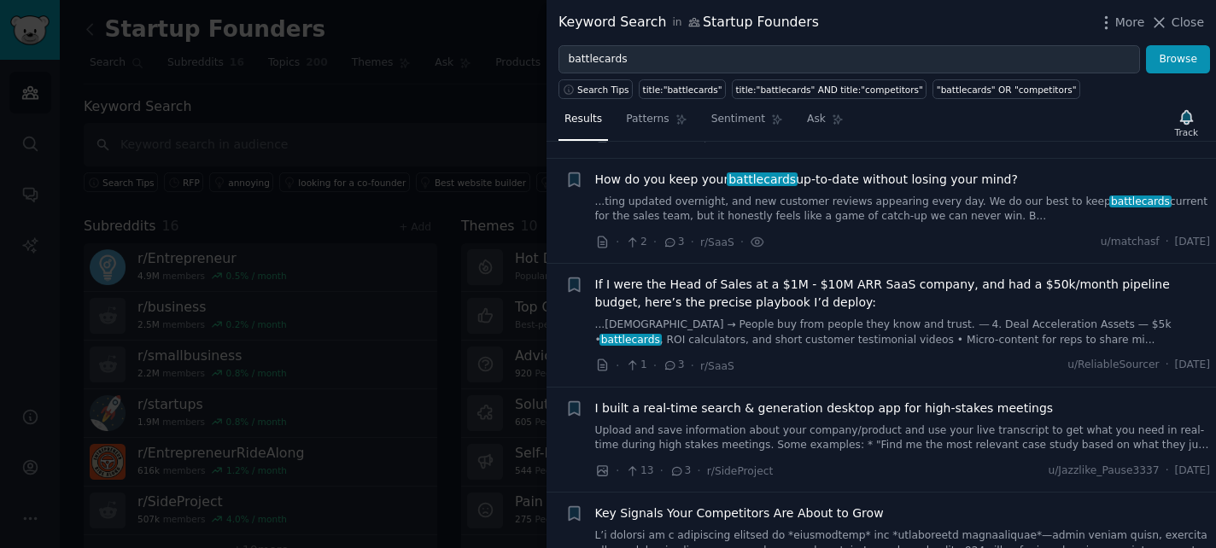
scroll to position [225, 0]
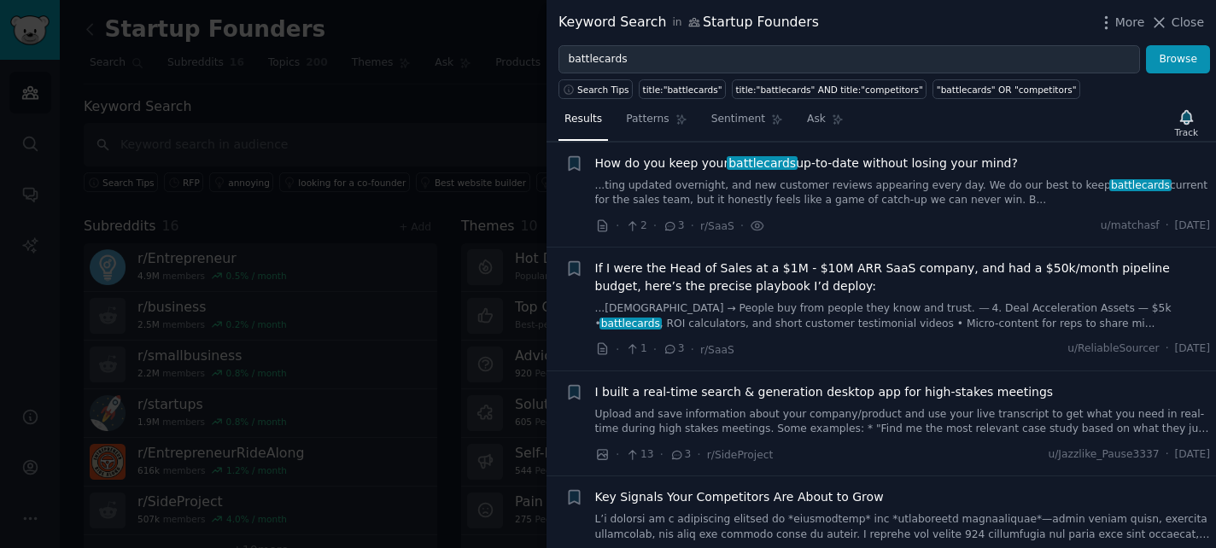
click at [827, 161] on span "How do you keep your battlecards up-to-date without losing your mind?" at bounding box center [806, 164] width 423 height 18
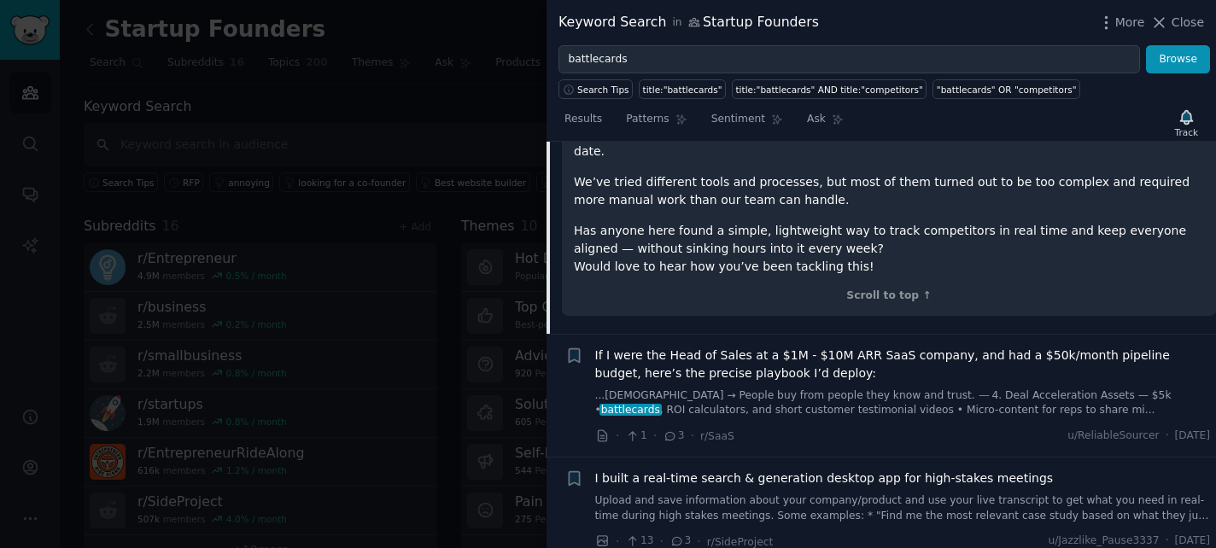
scroll to position [243, 0]
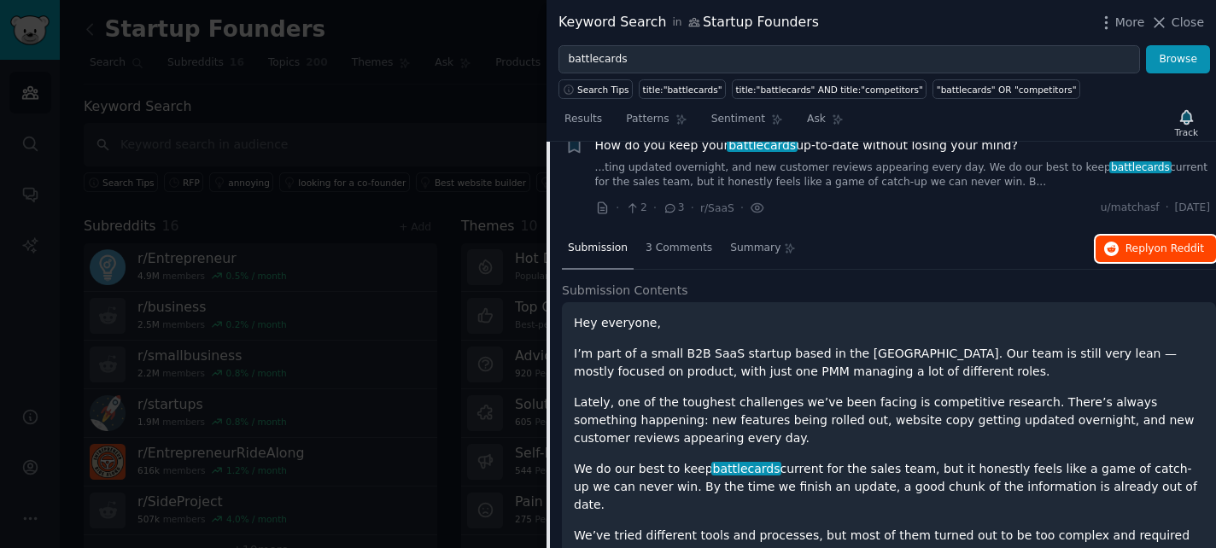
click at [1133, 252] on span "Reply on Reddit" at bounding box center [1164, 249] width 79 height 15
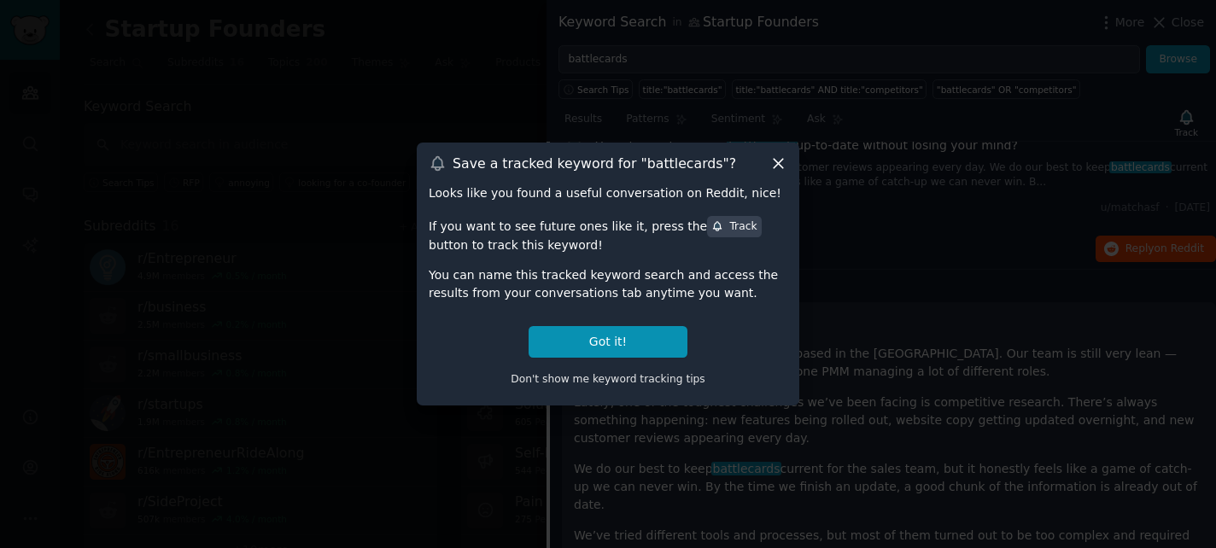
click at [785, 168] on icon at bounding box center [778, 164] width 18 height 18
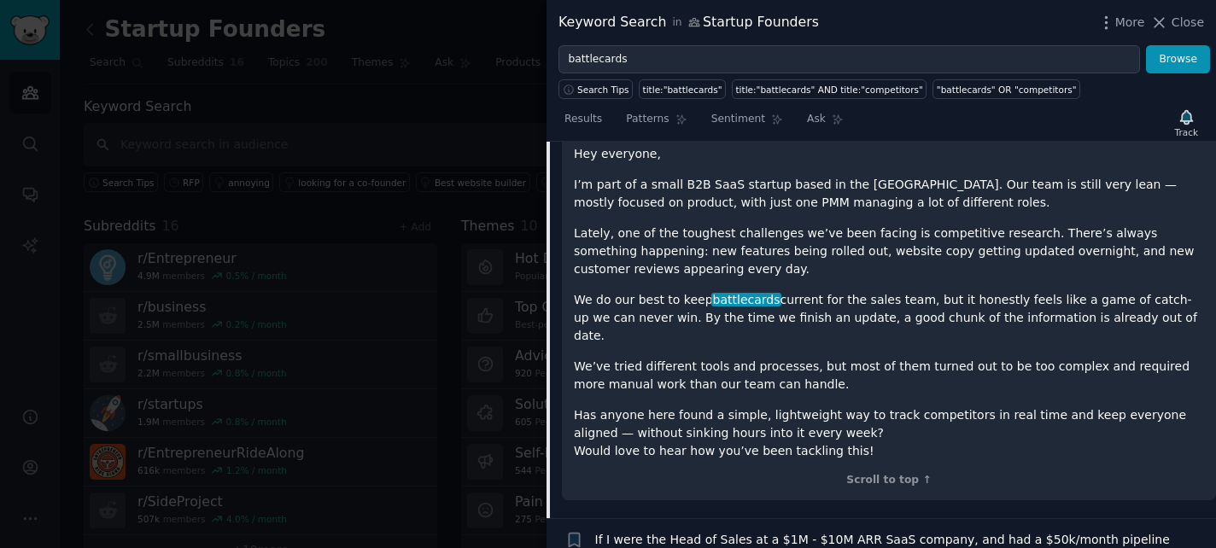
scroll to position [410, 0]
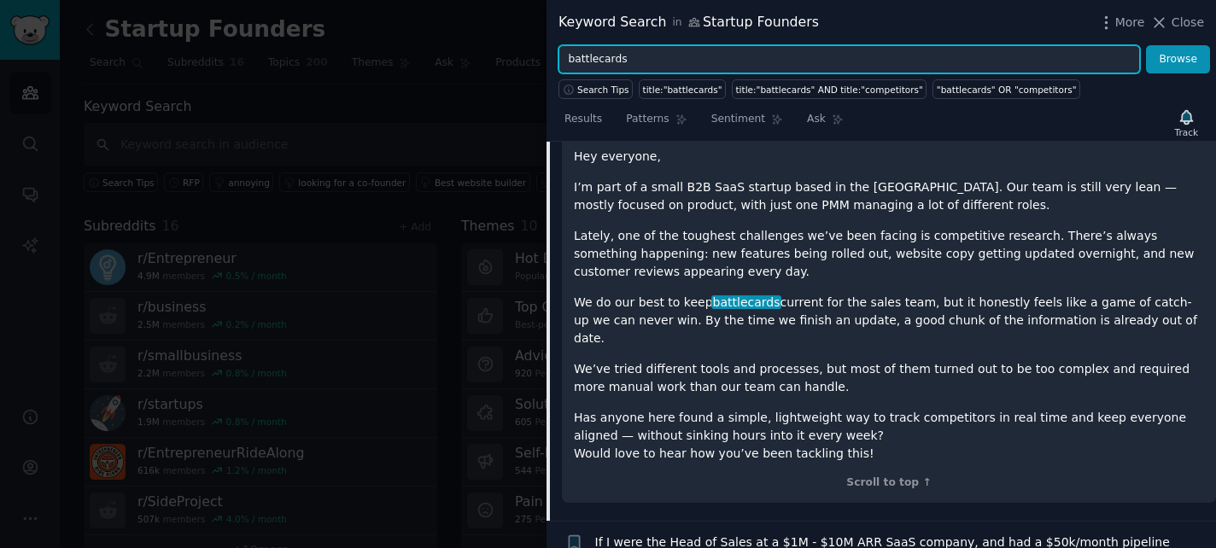
click at [639, 53] on input "battlecards" at bounding box center [848, 59] width 581 height 29
type input "request"
click at [1146, 45] on button "Browse" at bounding box center [1178, 59] width 64 height 29
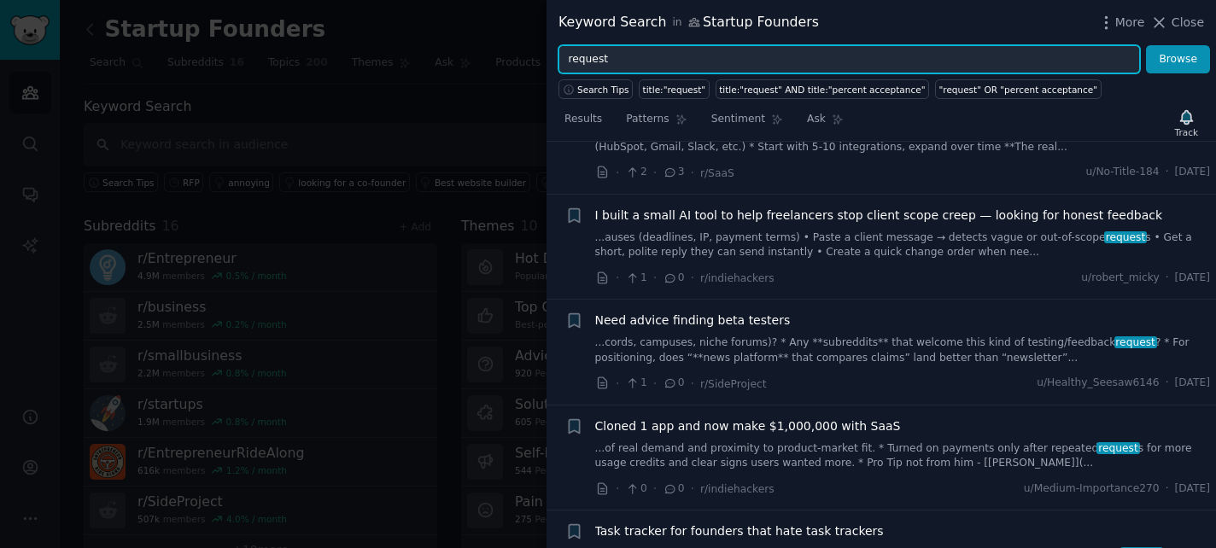
scroll to position [7607, 0]
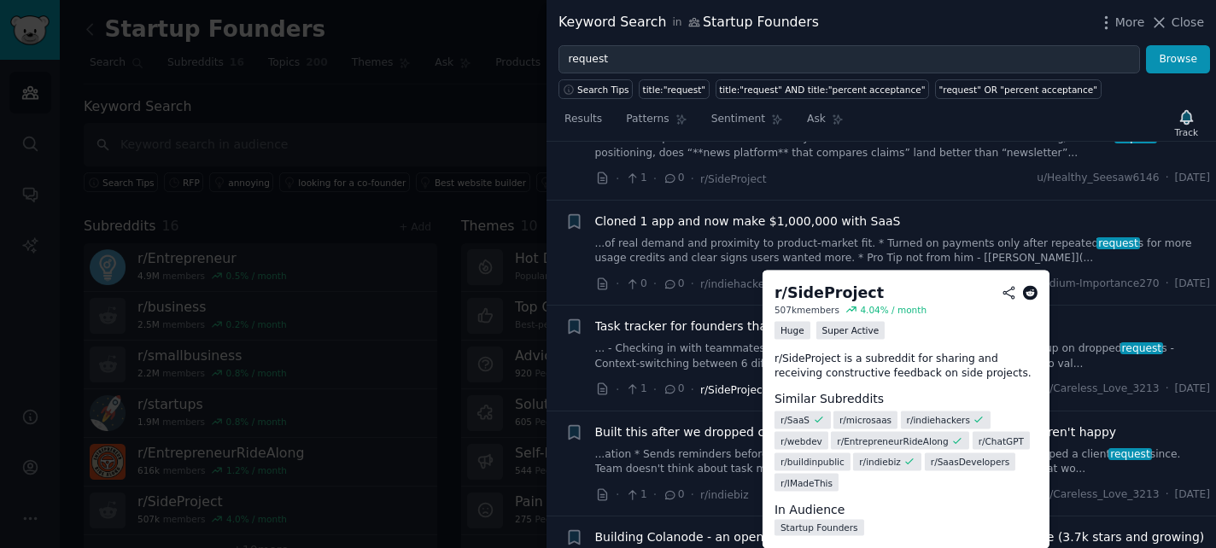
click at [715, 384] on span "r/SideProject" at bounding box center [733, 390] width 67 height 12
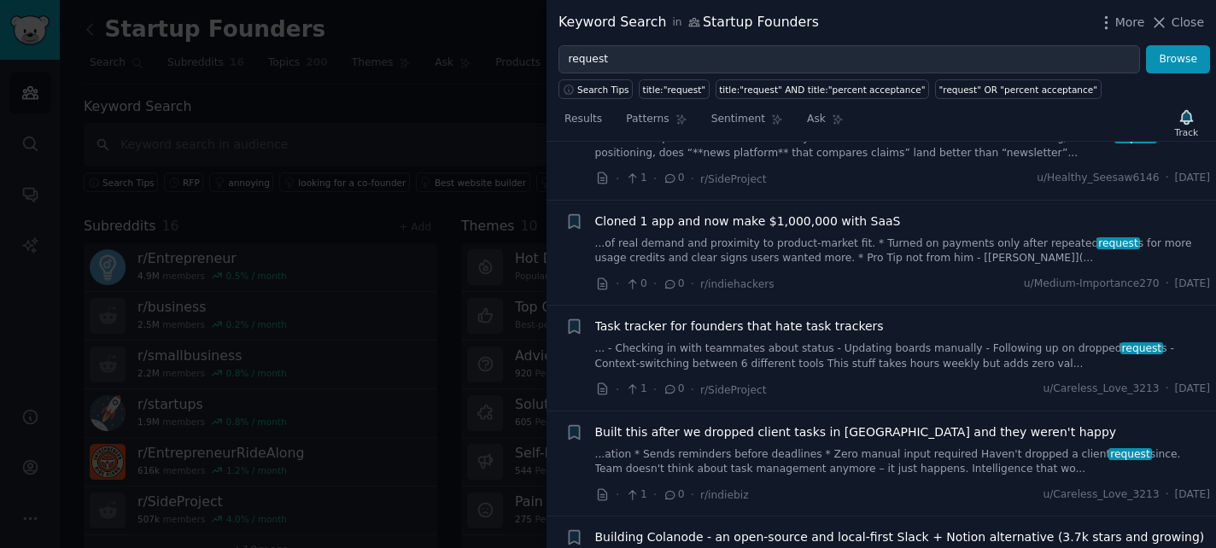
drag, startPoint x: 891, startPoint y: 291, endPoint x: 752, endPoint y: 290, distance: 139.2
click at [387, 245] on div at bounding box center [608, 274] width 1216 height 548
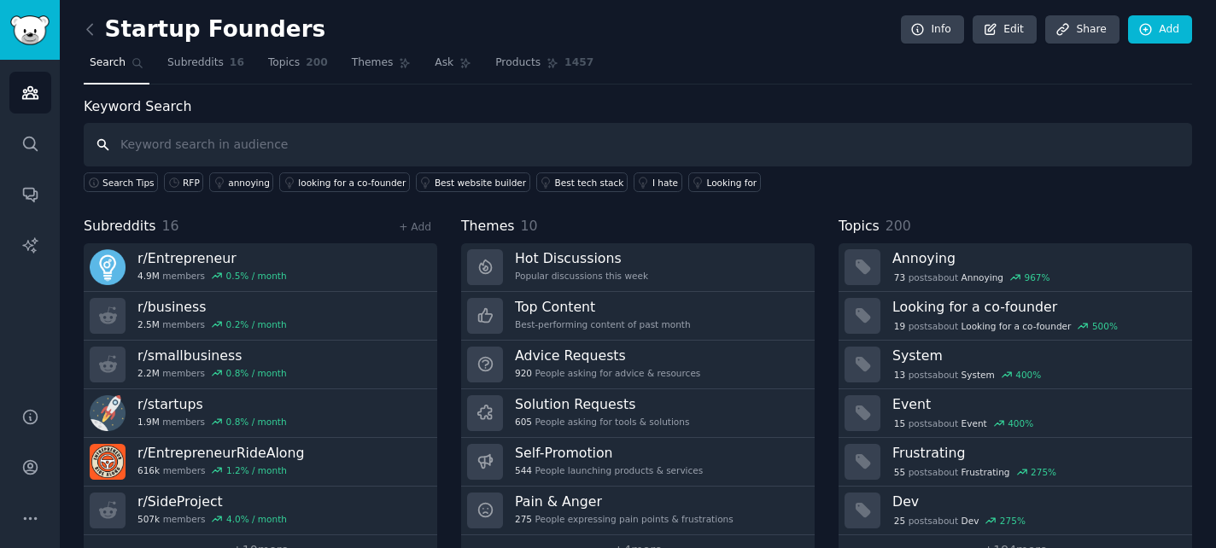
click at [241, 143] on input "text" at bounding box center [638, 145] width 1108 height 44
type input "/sideproject"
click at [197, 67] on span "Subreddits" at bounding box center [195, 62] width 56 height 15
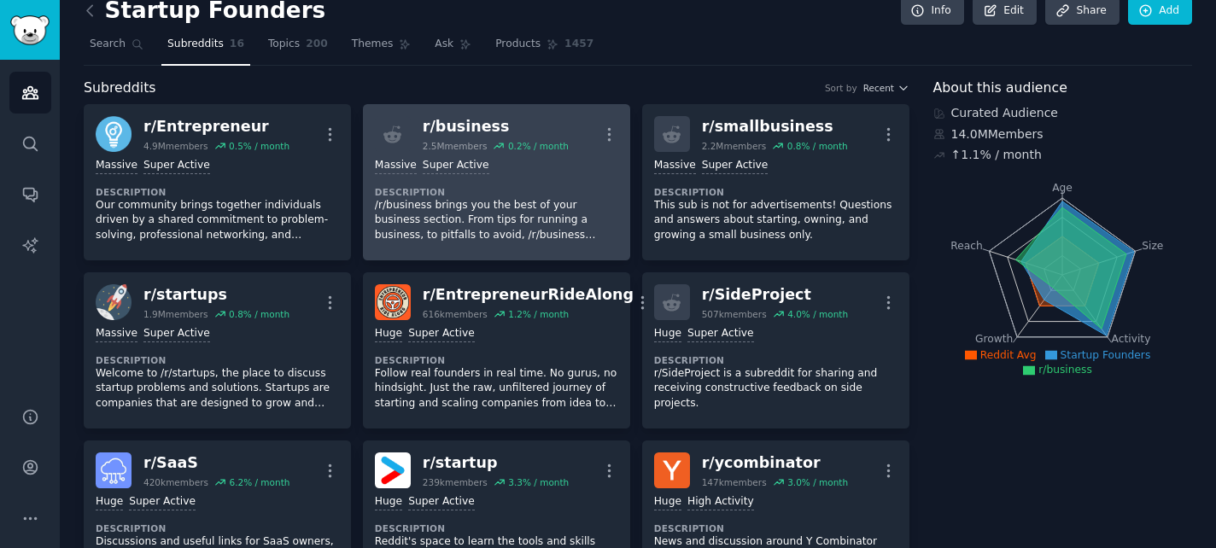
scroll to position [38, 0]
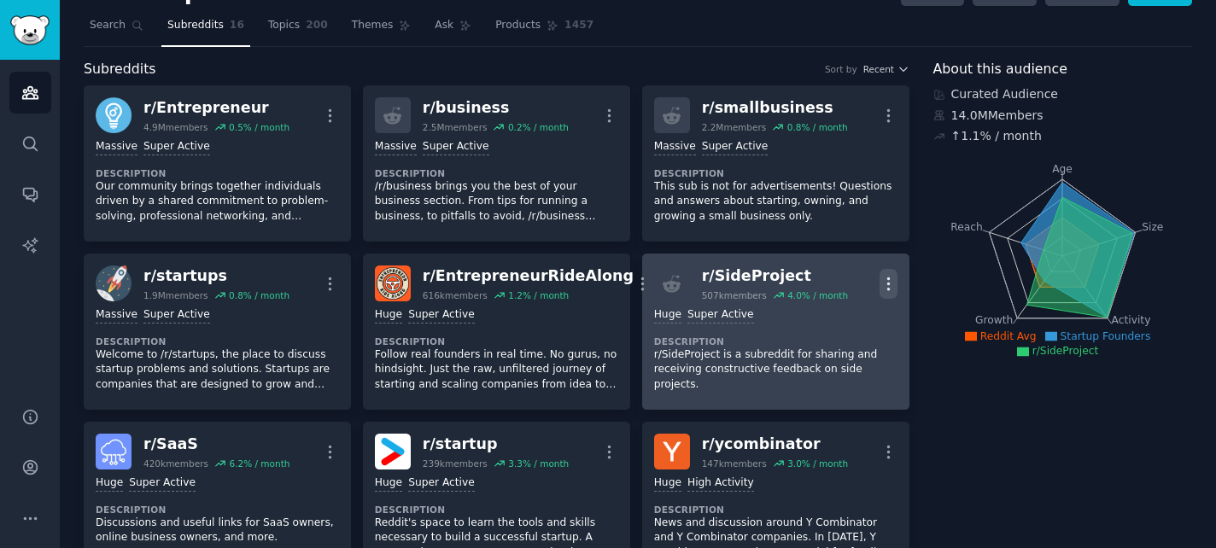
click at [887, 277] on icon "button" at bounding box center [888, 284] width 18 height 18
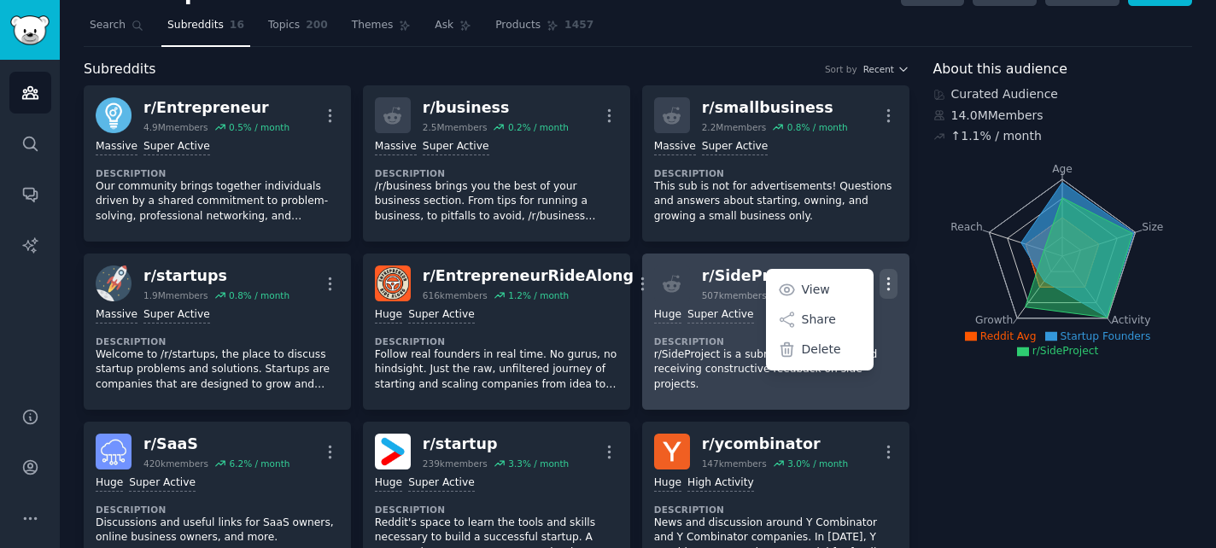
click at [887, 277] on icon "button" at bounding box center [888, 284] width 18 height 18
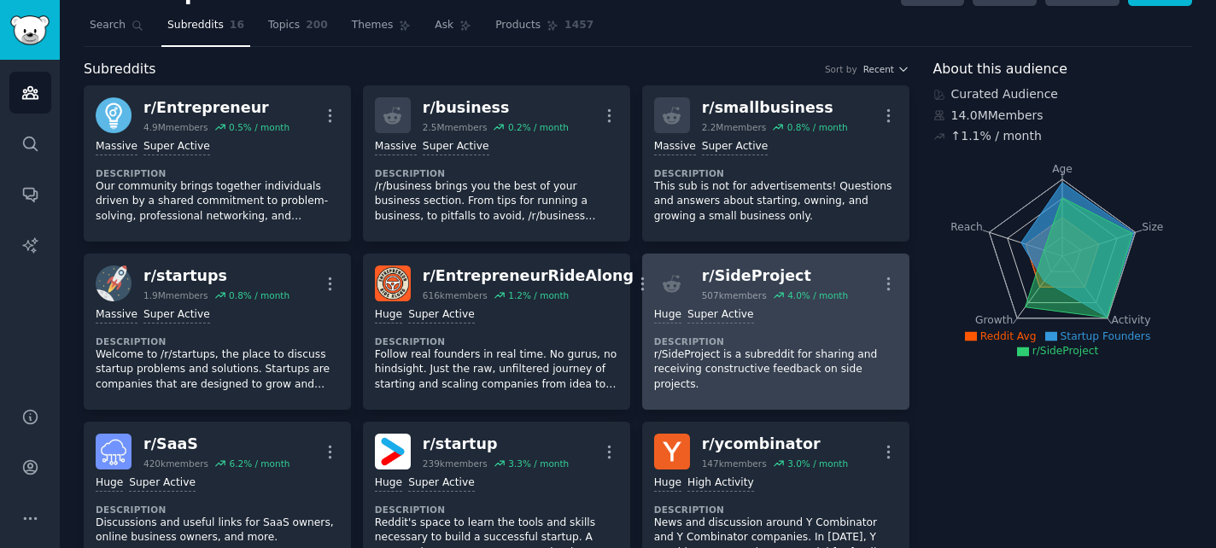
click at [762, 279] on div "r/ SideProject" at bounding box center [775, 276] width 146 height 21
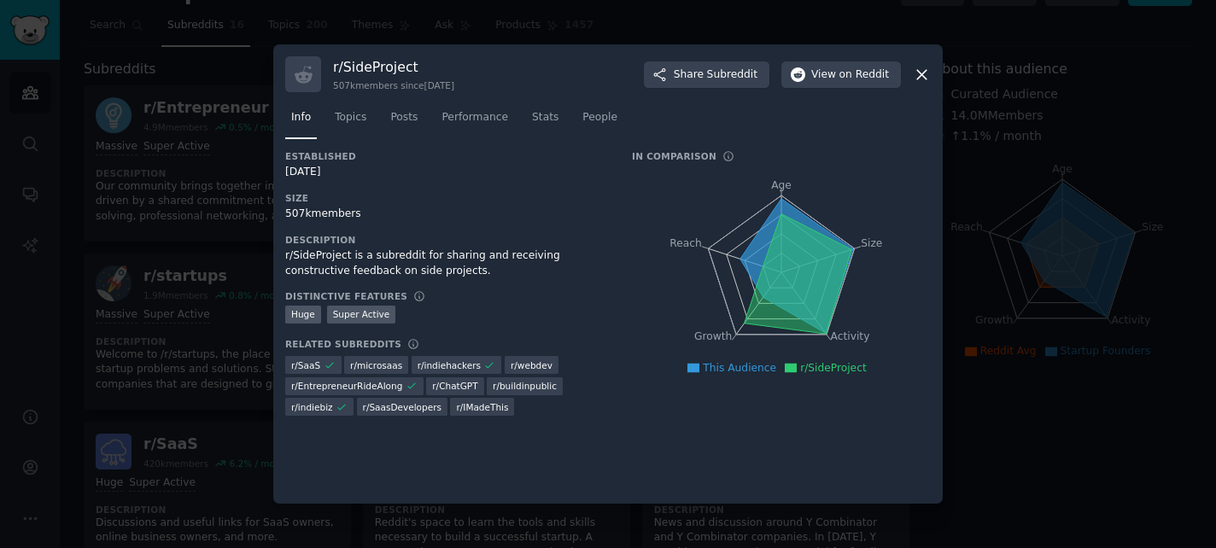
click at [67, 347] on div at bounding box center [608, 274] width 1216 height 548
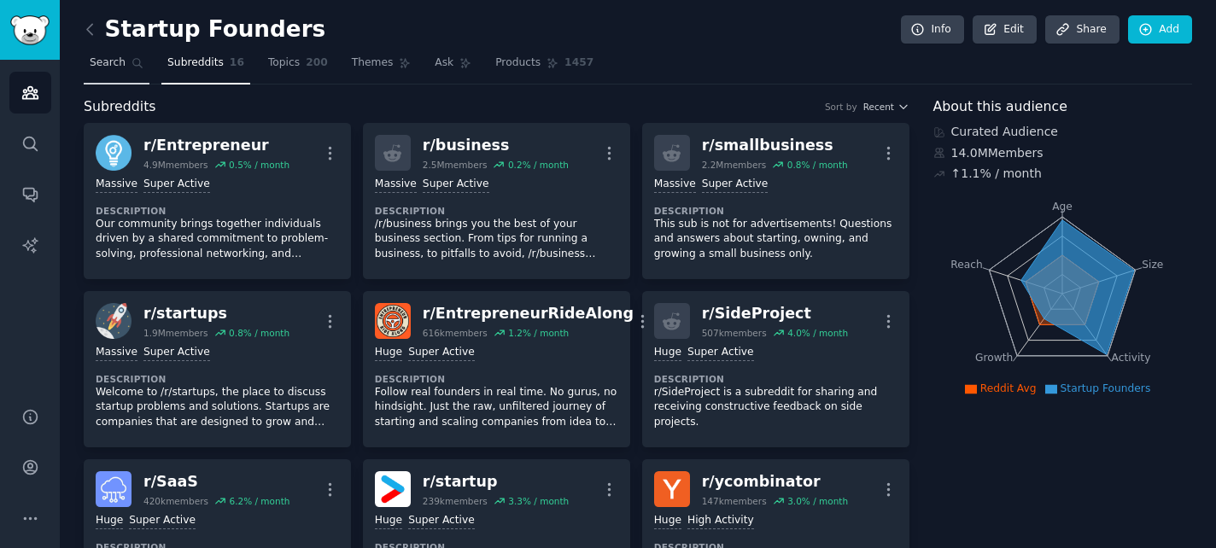
click at [112, 67] on span "Search" at bounding box center [108, 62] width 36 height 15
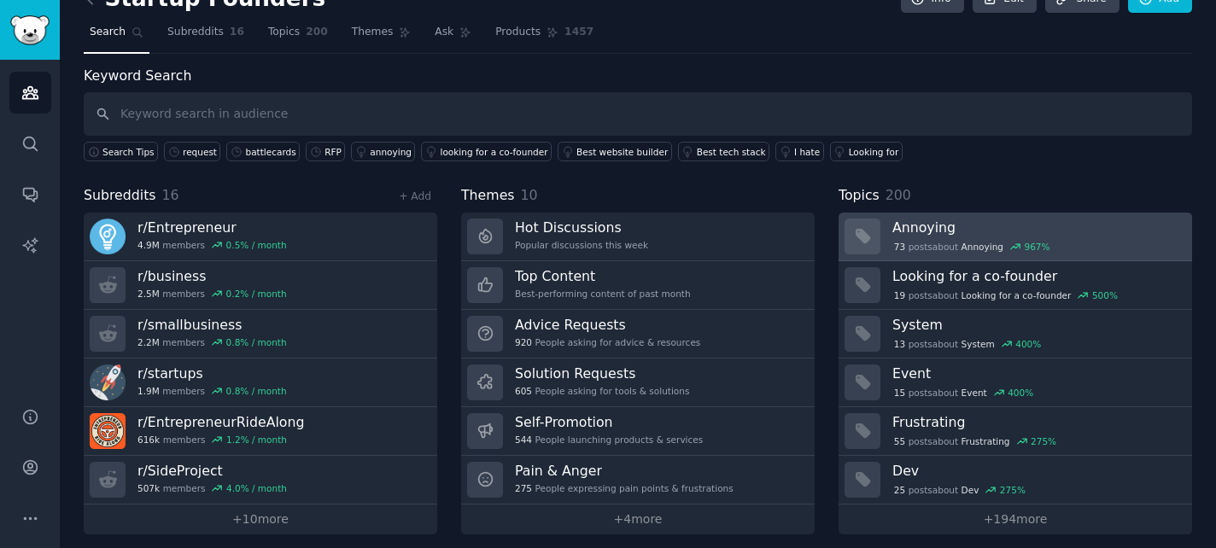
scroll to position [30, 0]
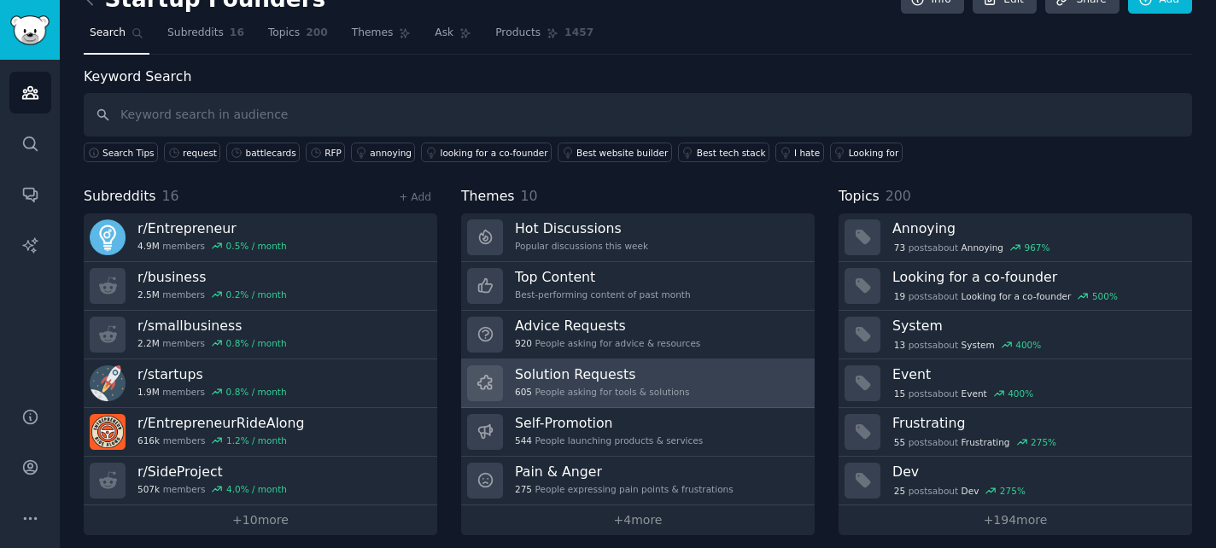
click at [685, 375] on link "Solution Requests 605 People asking for tools & solutions" at bounding box center [637, 383] width 353 height 49
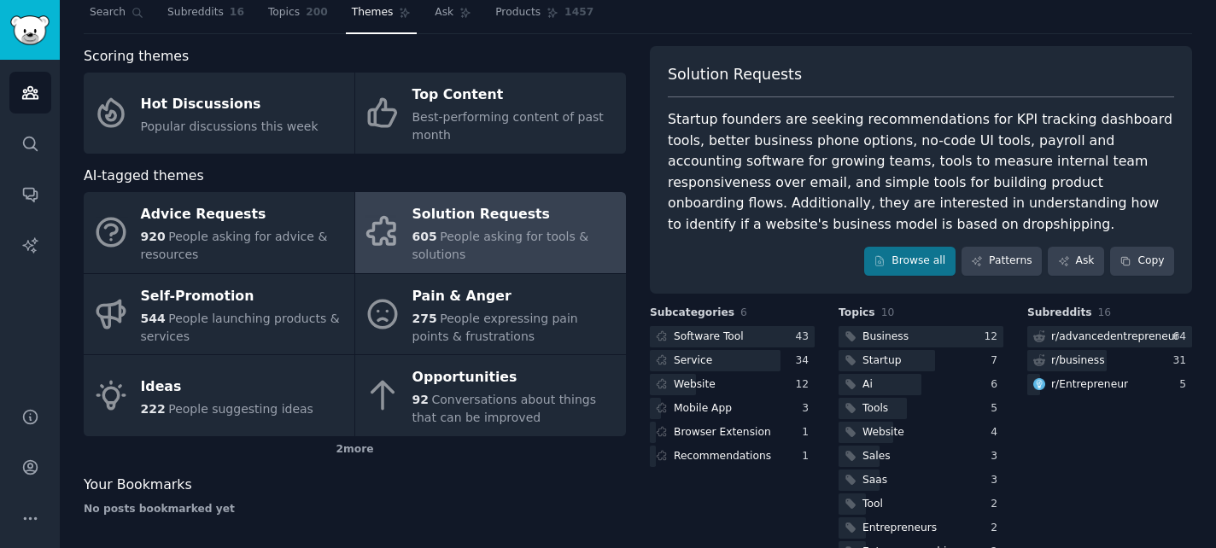
scroll to position [91, 0]
